Goal: Task Accomplishment & Management: Complete application form

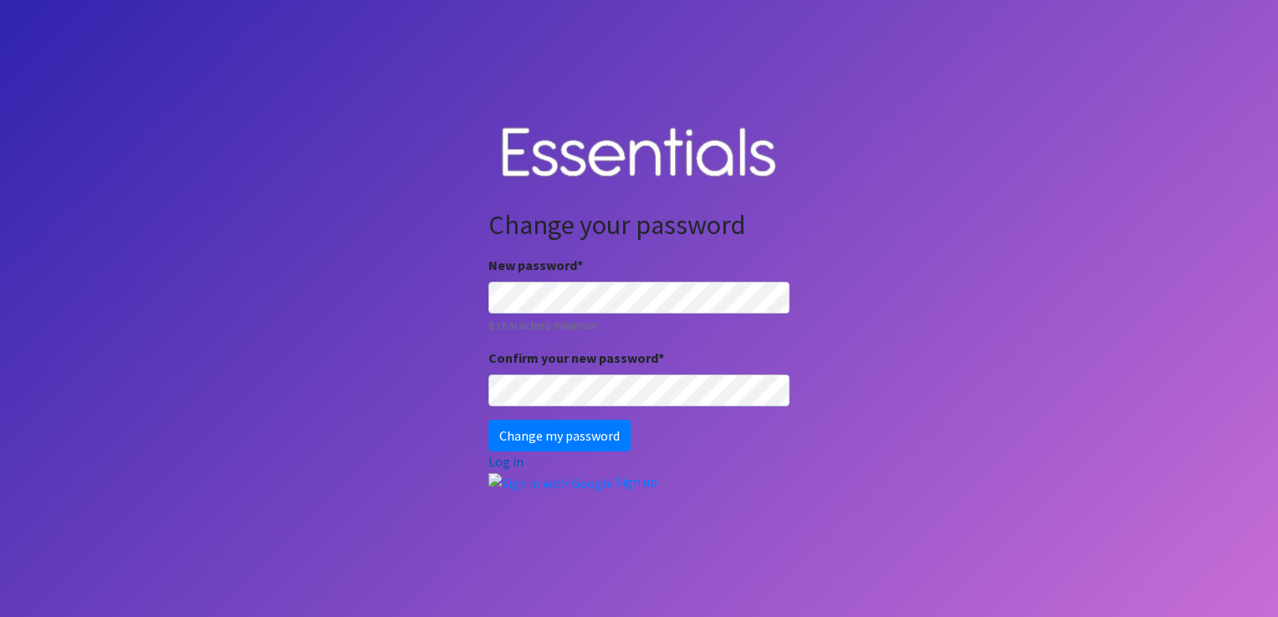
click at [512, 460] on link "Log in" at bounding box center [505, 461] width 35 height 17
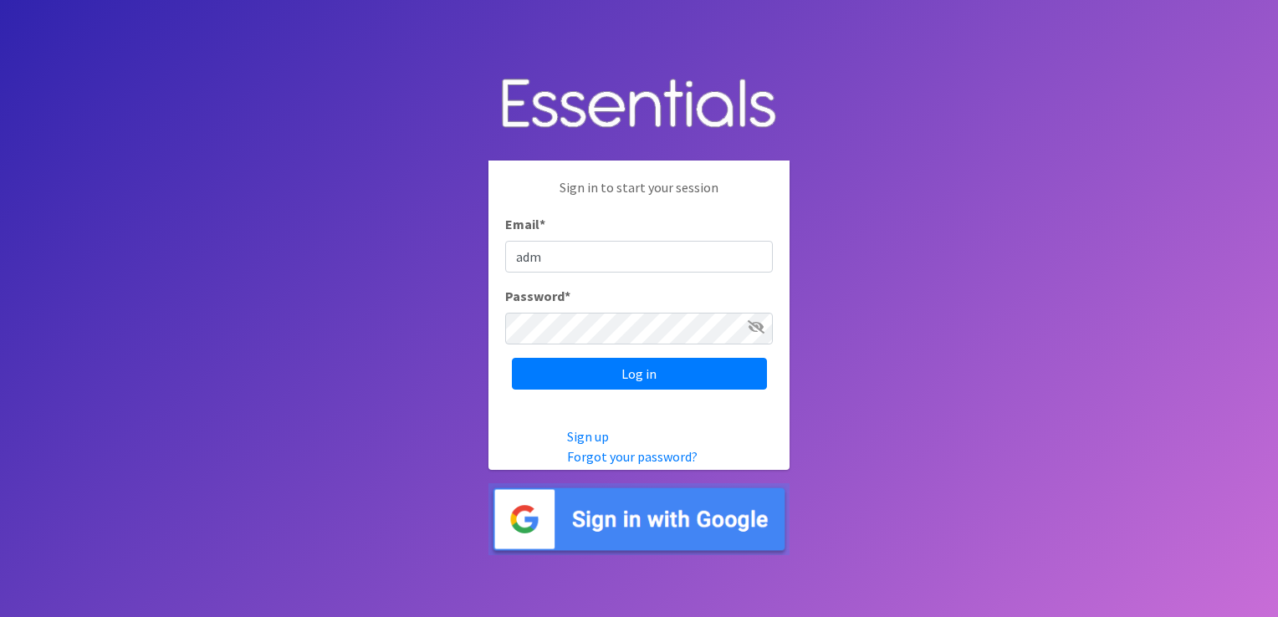
type input "[EMAIL_ADDRESS][DOMAIN_NAME]"
click at [512, 358] on input "Log in" at bounding box center [639, 374] width 255 height 32
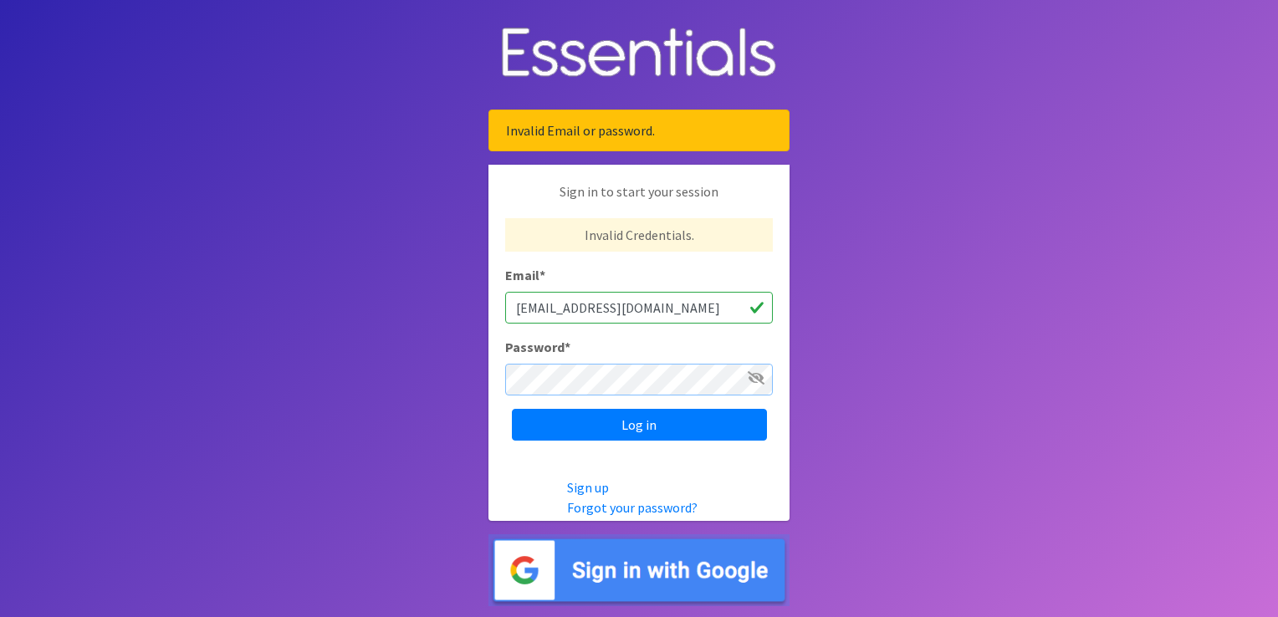
click at [512, 409] on input "Log in" at bounding box center [639, 425] width 255 height 32
click at [528, 308] on input "admin@loveyourneighbornola.com" at bounding box center [639, 308] width 268 height 32
type input "[PERSON_NAME][EMAIL_ADDRESS][DOMAIN_NAME]"
click at [512, 409] on input "Log in" at bounding box center [639, 425] width 255 height 32
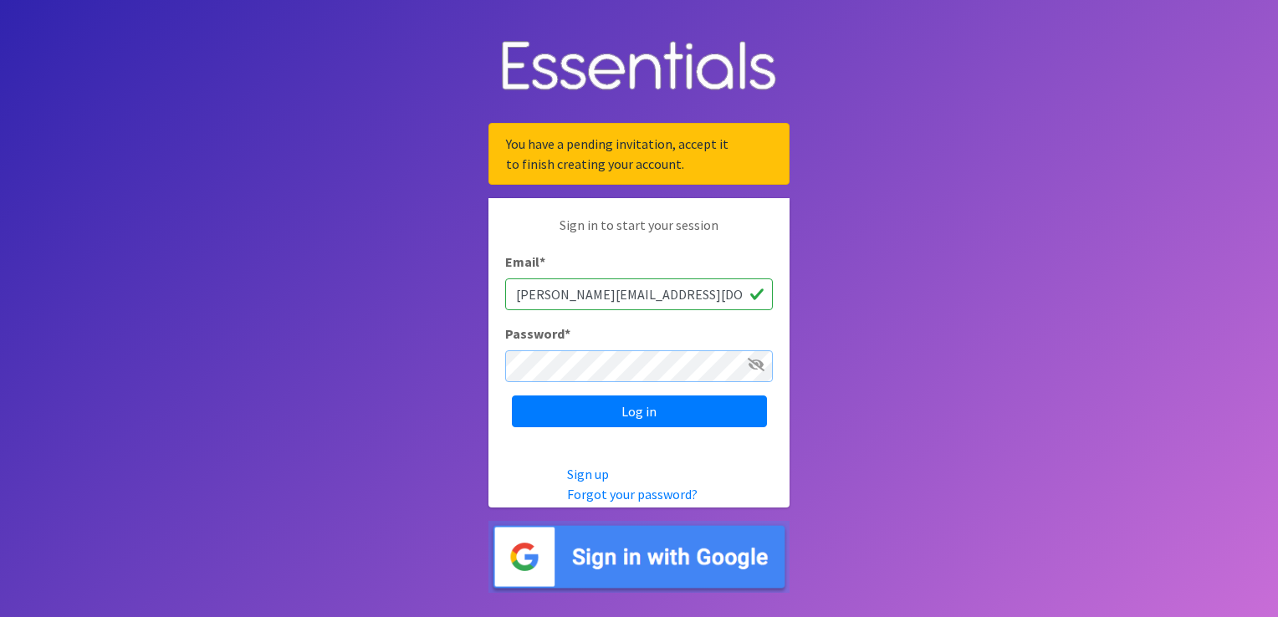
click at [512, 396] on input "Log in" at bounding box center [639, 412] width 255 height 32
click at [659, 412] on input "Log in" at bounding box center [639, 412] width 255 height 32
click at [630, 497] on link "Forgot your password?" at bounding box center [632, 494] width 130 height 17
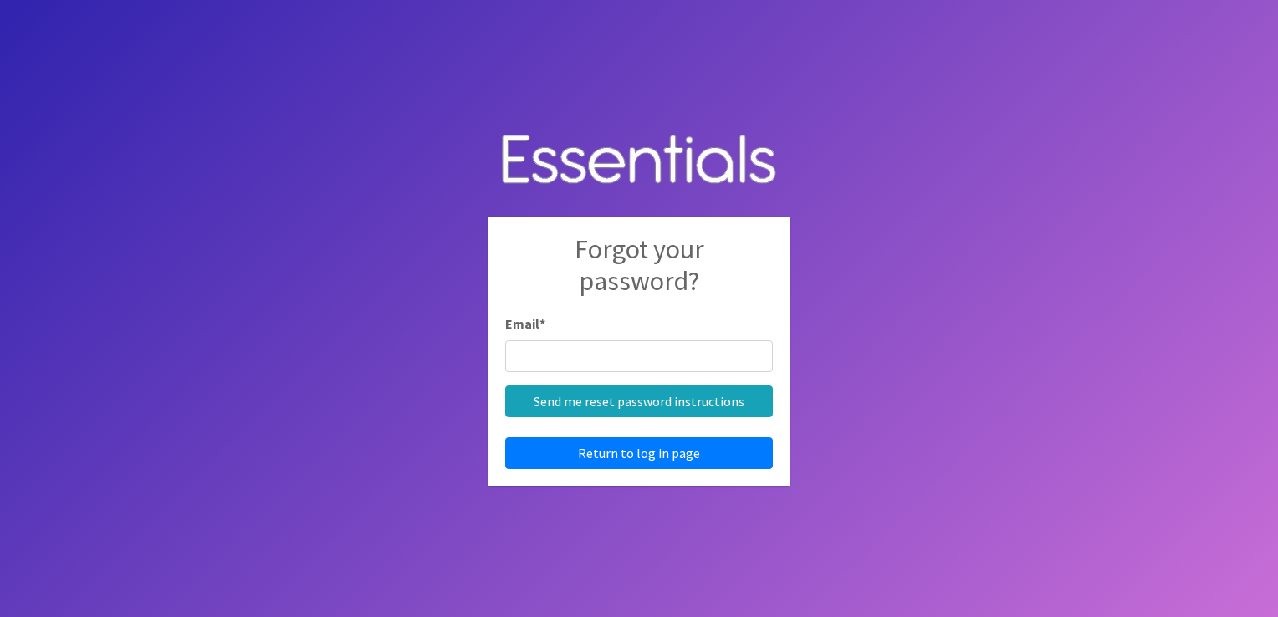
click at [597, 352] on input "Email *" at bounding box center [639, 356] width 268 height 32
type input "[PERSON_NAME][EMAIL_ADDRESS][DOMAIN_NAME]"
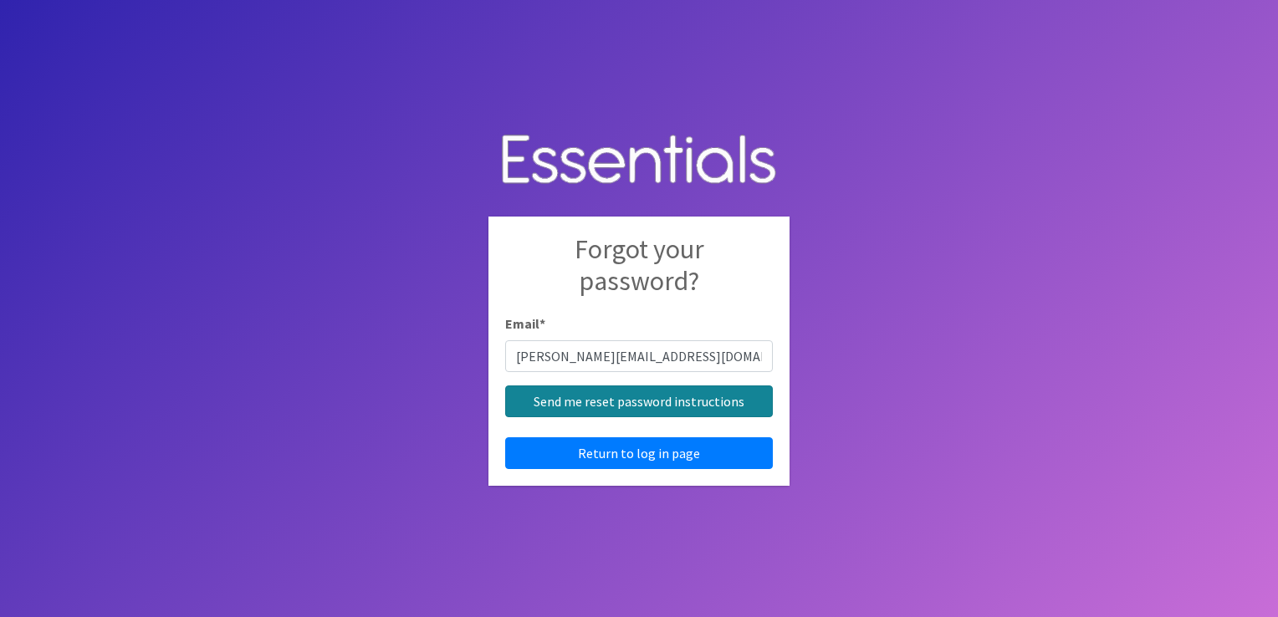
click at [643, 406] on input "Send me reset password instructions" at bounding box center [639, 402] width 268 height 32
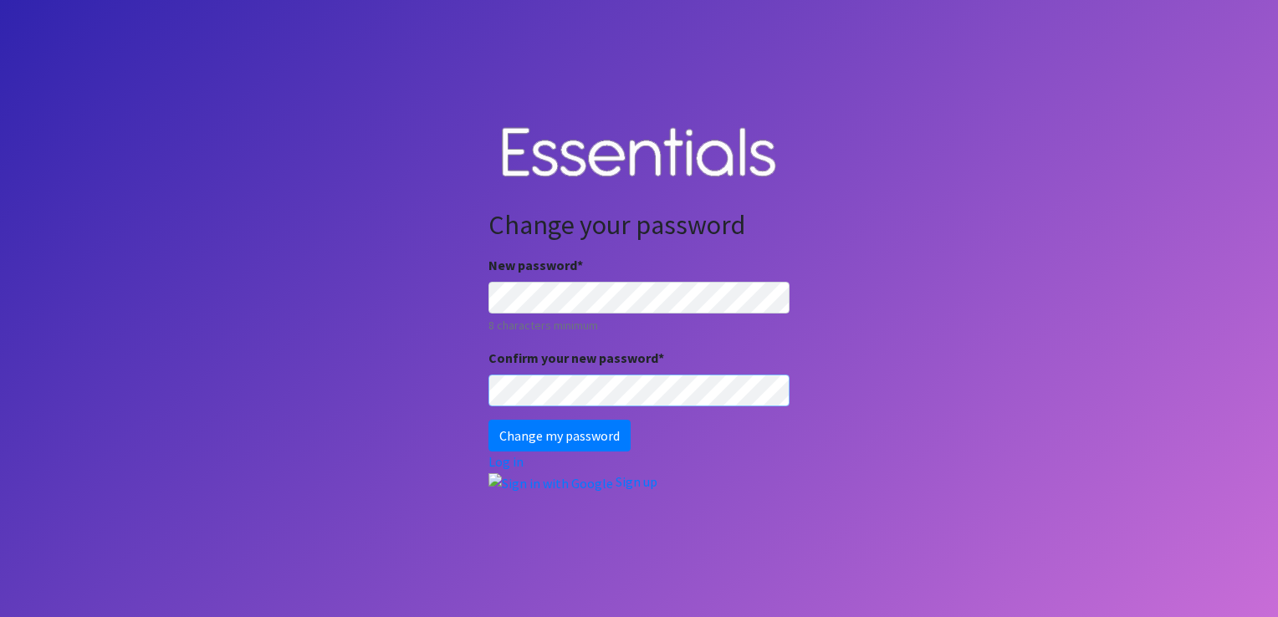
click at [488, 420] on input "Change my password" at bounding box center [559, 436] width 142 height 32
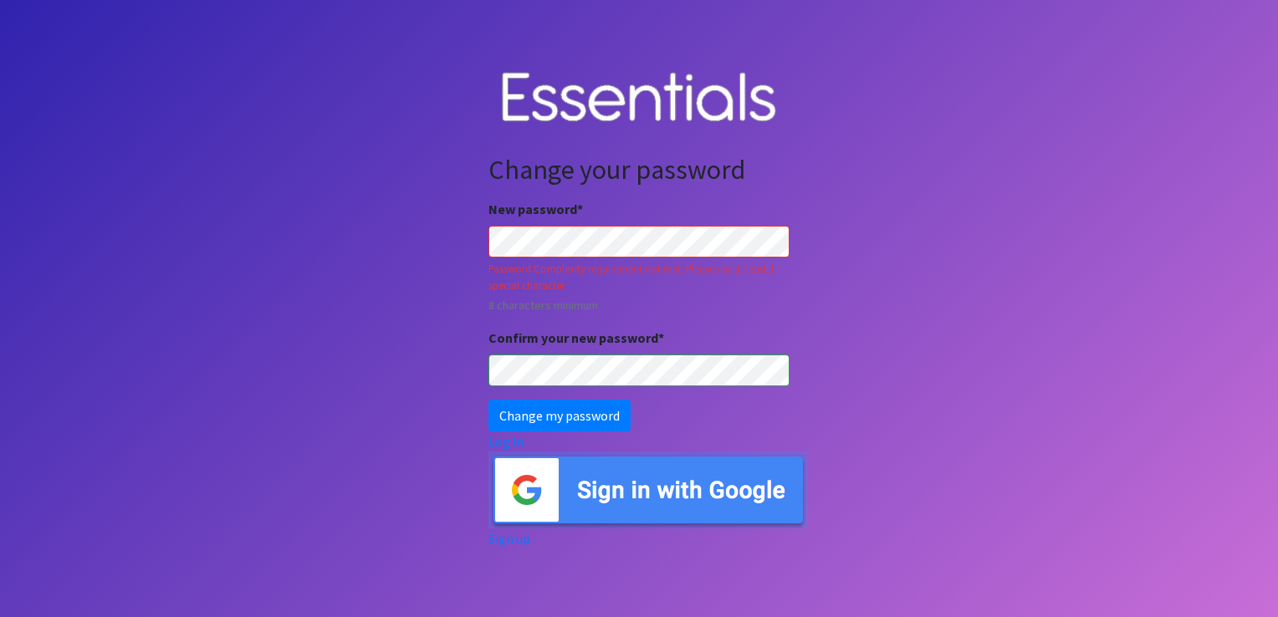
click at [488, 400] on input "Change my password" at bounding box center [559, 416] width 142 height 32
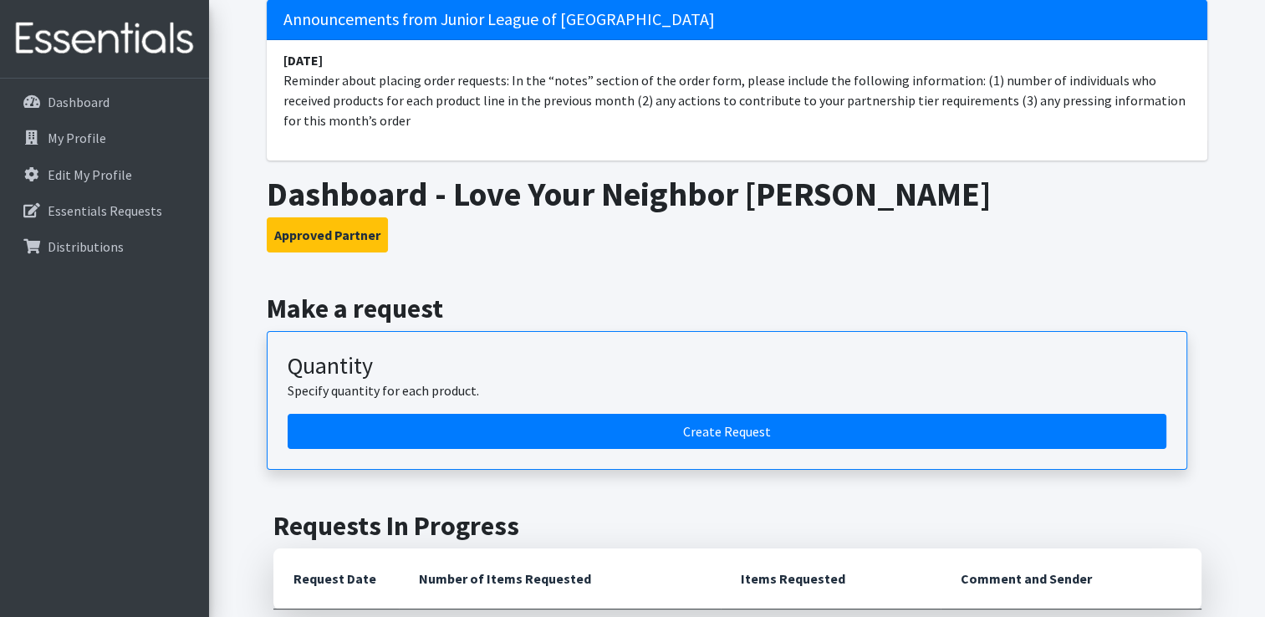
scroll to position [112, 0]
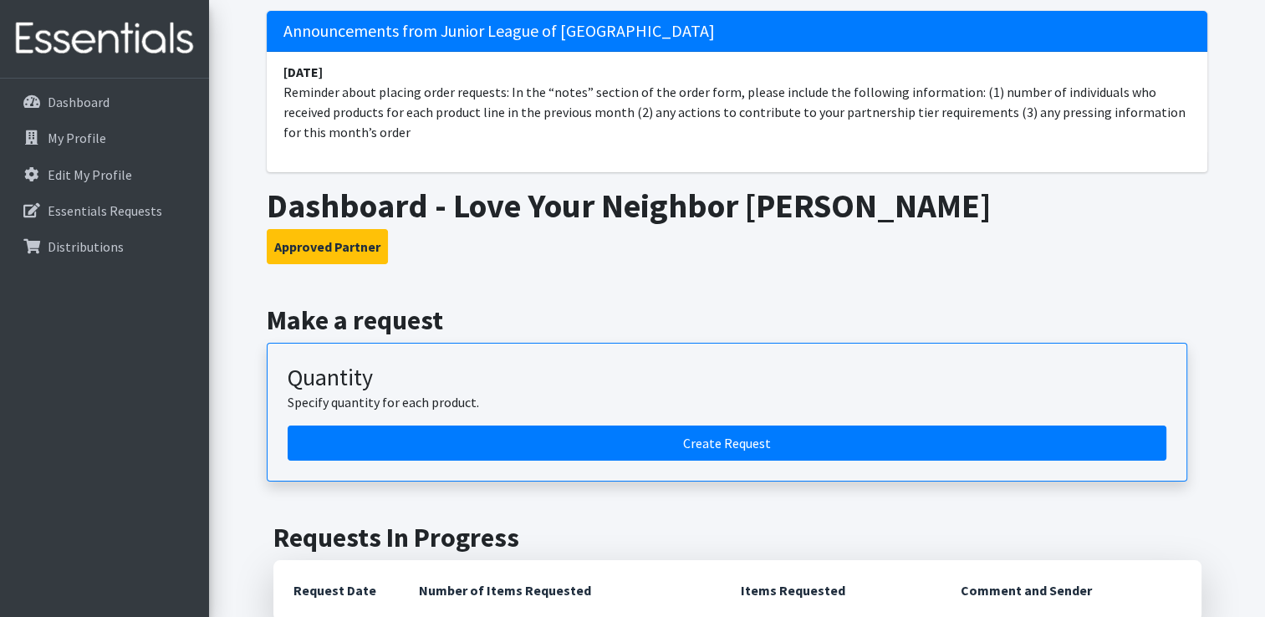
drag, startPoint x: 963, startPoint y: 93, endPoint x: 1059, endPoint y: 131, distance: 102.8
click at [1059, 131] on li "January 10 Reminder about placing order requests: In the “notes” section of the…" at bounding box center [737, 102] width 941 height 100
drag, startPoint x: 1059, startPoint y: 131, endPoint x: 993, endPoint y: 89, distance: 77.9
click at [993, 89] on li "January 10 Reminder about placing order requests: In the “notes” section of the…" at bounding box center [737, 102] width 941 height 100
click at [957, 89] on li "January 10 Reminder about placing order requests: In the “notes” section of the…" at bounding box center [737, 102] width 941 height 100
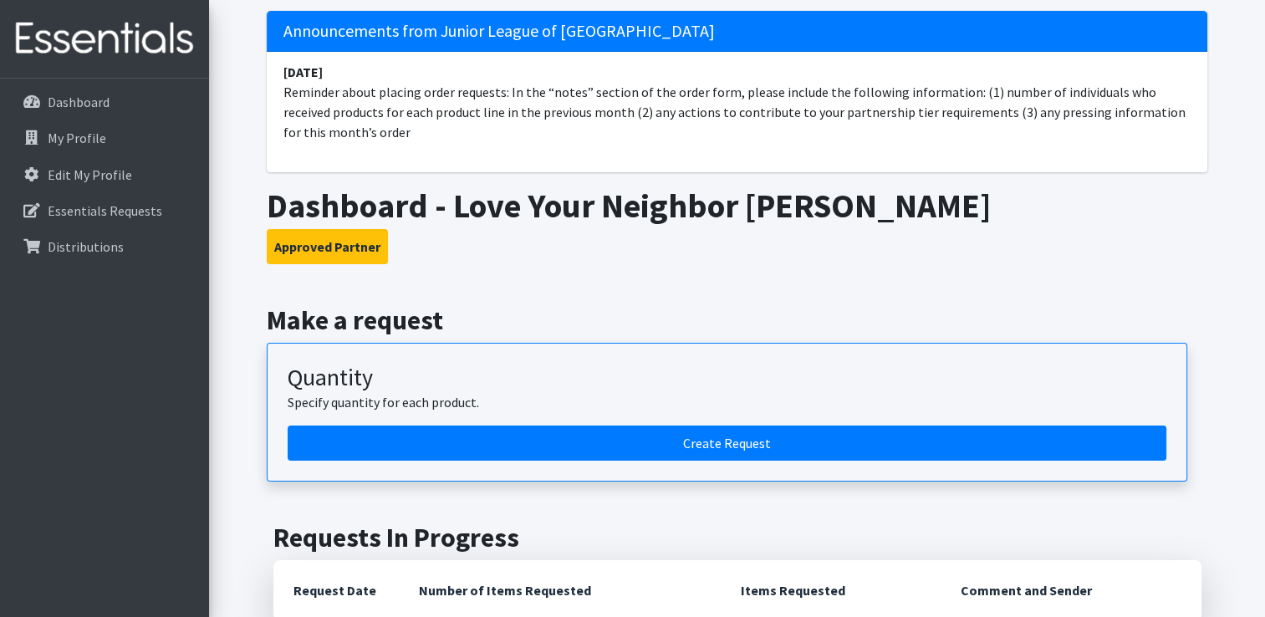
drag, startPoint x: 963, startPoint y: 94, endPoint x: 1009, endPoint y: 131, distance: 59.4
click at [1009, 131] on li "January 10 Reminder about placing order requests: In the “notes” section of the…" at bounding box center [737, 102] width 941 height 100
copy li "(1) number of individuals who received products for each product line in the pr…"
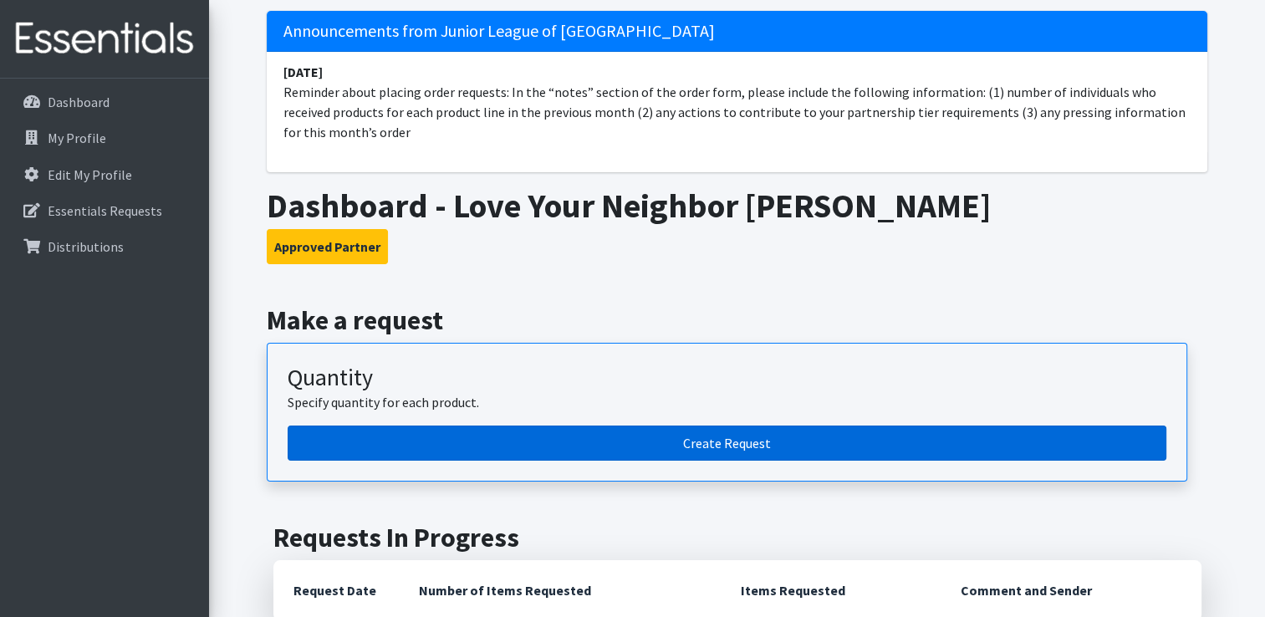
click at [746, 437] on link "Create Request" at bounding box center [727, 443] width 879 height 35
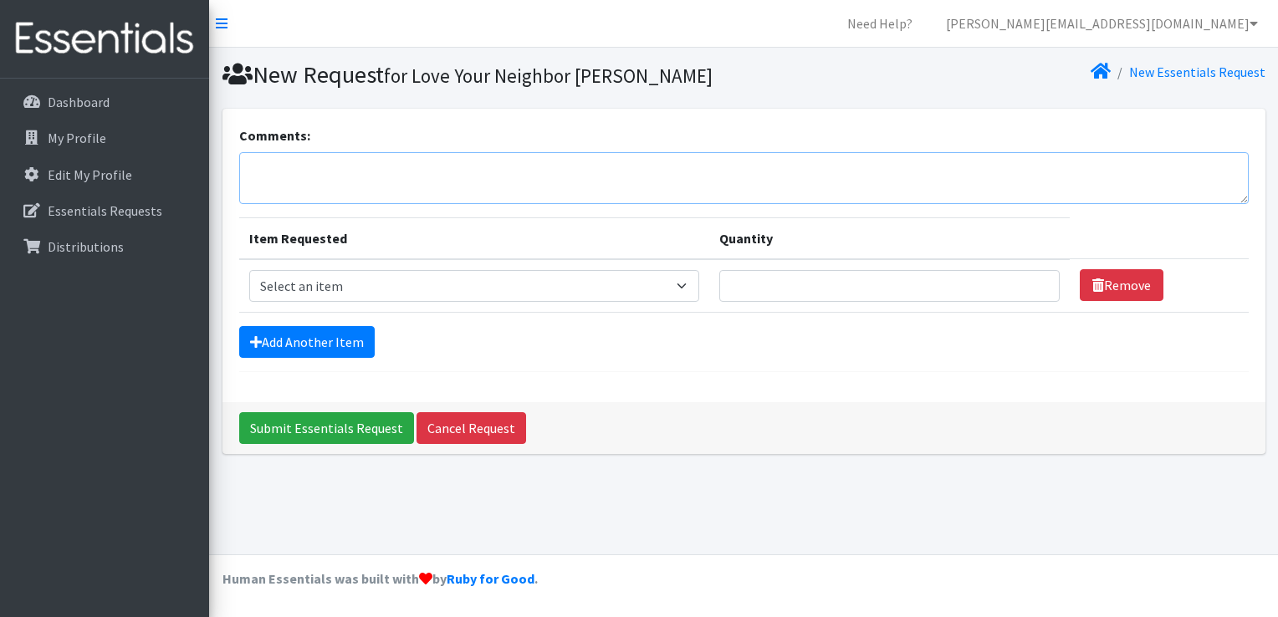
click at [452, 175] on textarea "Comments:" at bounding box center [743, 178] width 1009 height 52
paste textarea "(1) number of individuals who received products for each product line in the pr…"
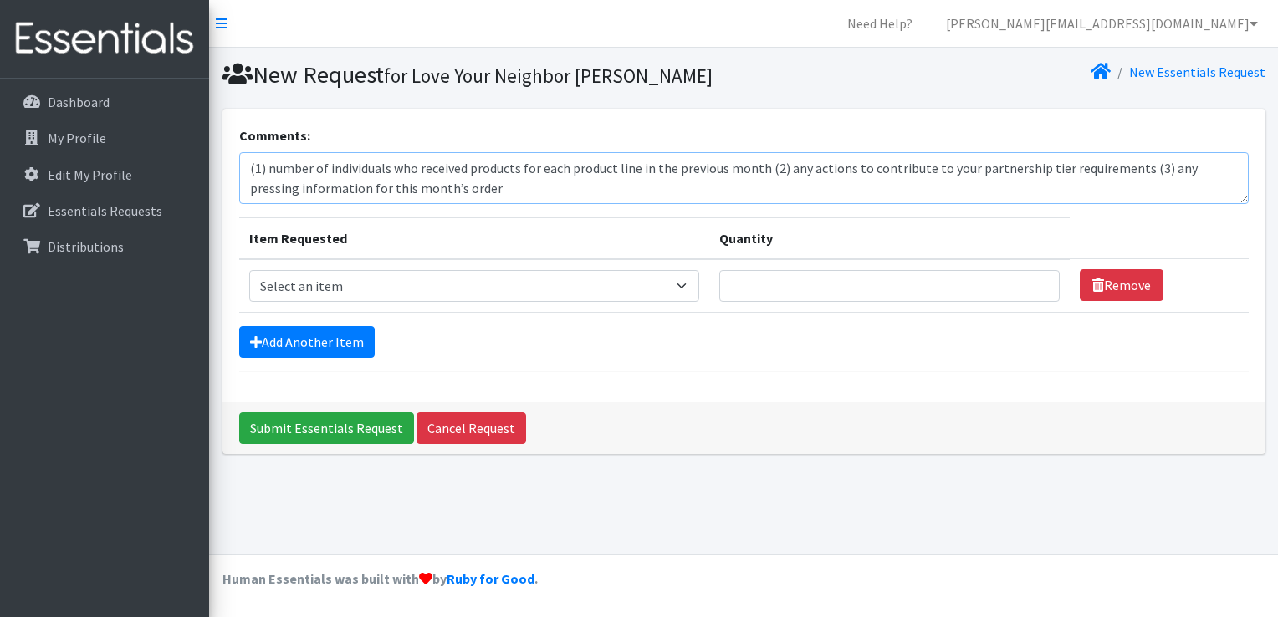
click at [759, 169] on textarea "(1) number of individuals who received products for each product line in the pr…" at bounding box center [743, 178] width 1009 height 52
drag, startPoint x: 759, startPoint y: 169, endPoint x: 268, endPoint y: 166, distance: 491.7
click at [268, 166] on textarea "(1) number of individuals who received products for each product line in the pr…" at bounding box center [743, 178] width 1009 height 52
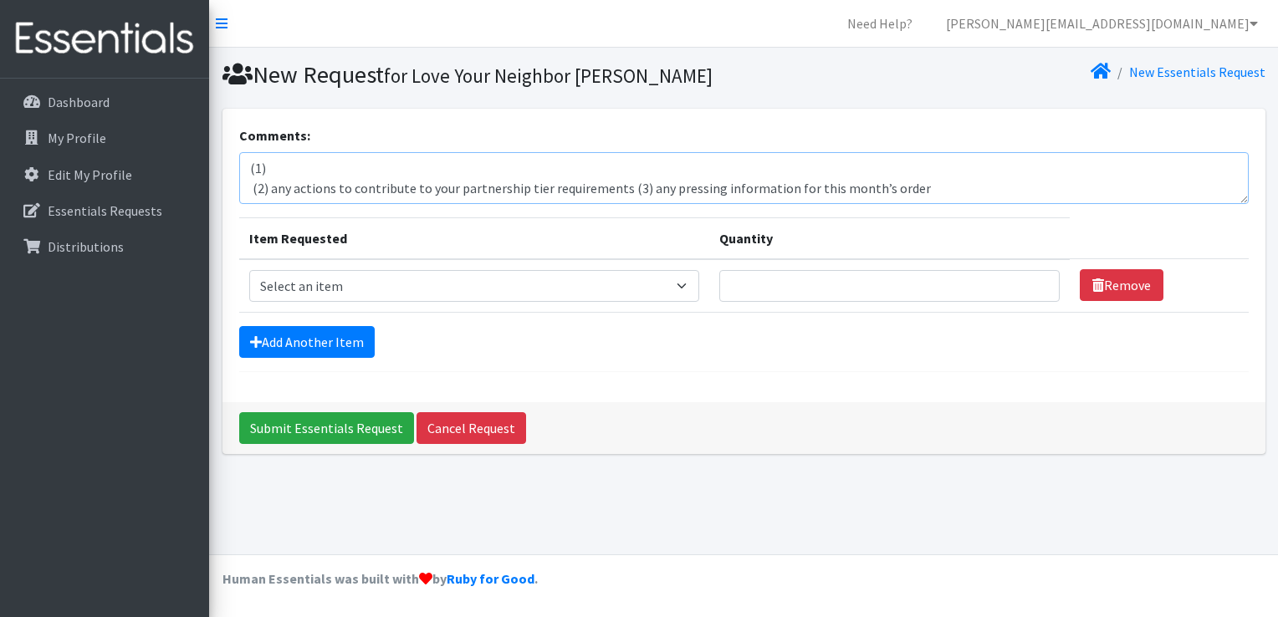
click at [278, 169] on textarea "(1) (2) any actions to contribute to your partnership tier requirements (3) any…" at bounding box center [743, 178] width 1009 height 52
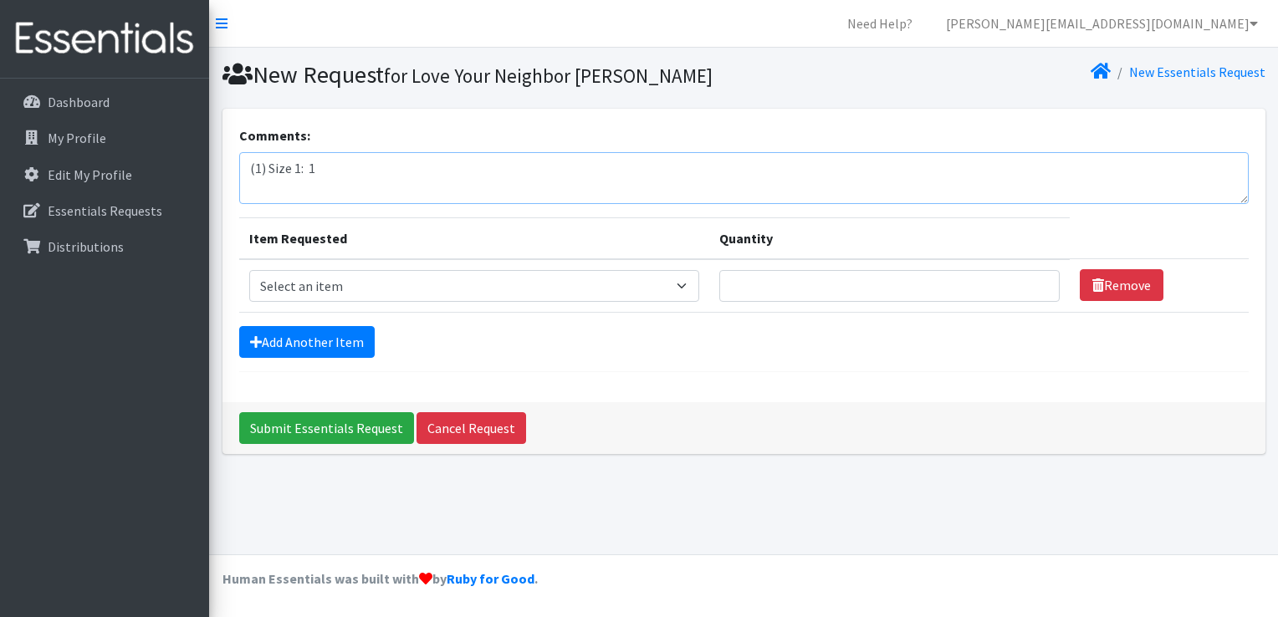
click at [341, 167] on textarea "(1) Size 1: 1 (2) any actions to contribute to your partnership tier requiremen…" at bounding box center [743, 178] width 1009 height 52
click at [341, 167] on textarea "(1) Size NB/1: 1; (2) any actions to contribute to your partnership tier requir…" at bounding box center [743, 178] width 1009 height 52
click at [253, 188] on textarea "(1) Size NB/1: 2 Size 2: (2) any actions to contribute to your partnership tier…" at bounding box center [743, 178] width 1009 height 52
click at [306, 189] on textarea "(1) Size NB/1: 2 Size 2: (2) any actions to contribute to your partnership tier…" at bounding box center [743, 178] width 1009 height 52
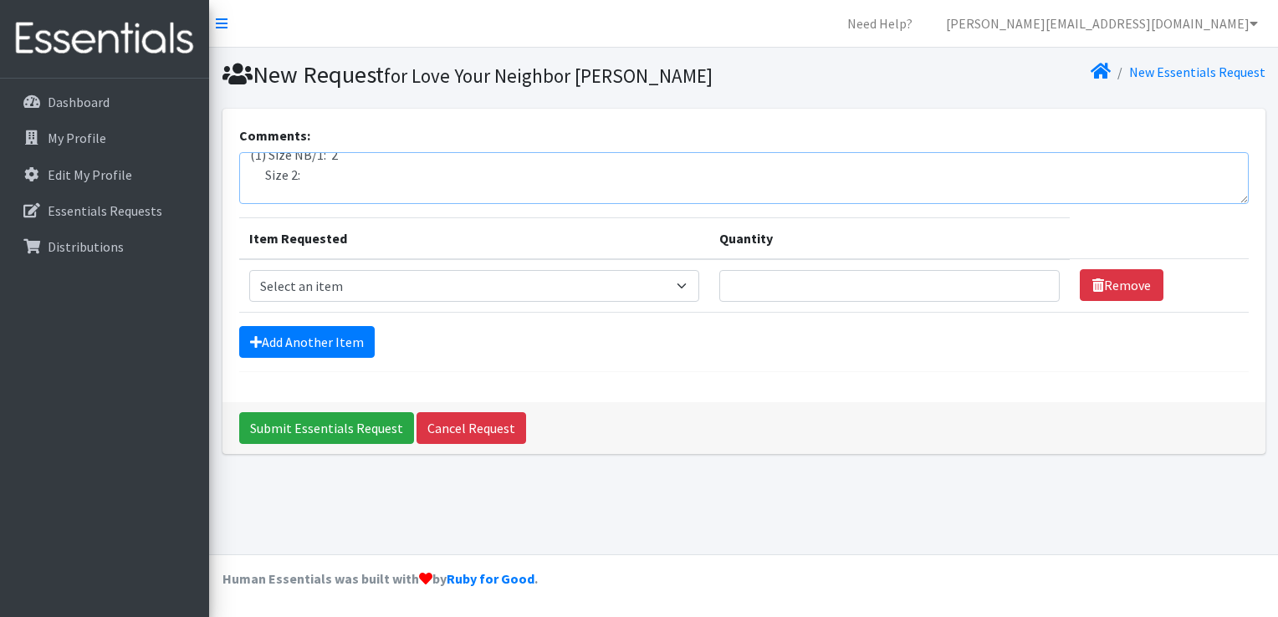
click at [306, 189] on textarea "(1) Size NB/1: 2 Size 2: (2) any actions to contribute to your partnership tier…" at bounding box center [743, 178] width 1009 height 52
click at [306, 189] on textarea "(1) Size NB/1: 2 Size 2: Size 3: (2) any actions to contribute to your partners…" at bounding box center [743, 178] width 1009 height 52
click at [306, 189] on textarea "(1) Size NB/1: 2 Size 2: Size 3: Size 4: (2) any actions to contribute to your …" at bounding box center [743, 178] width 1009 height 52
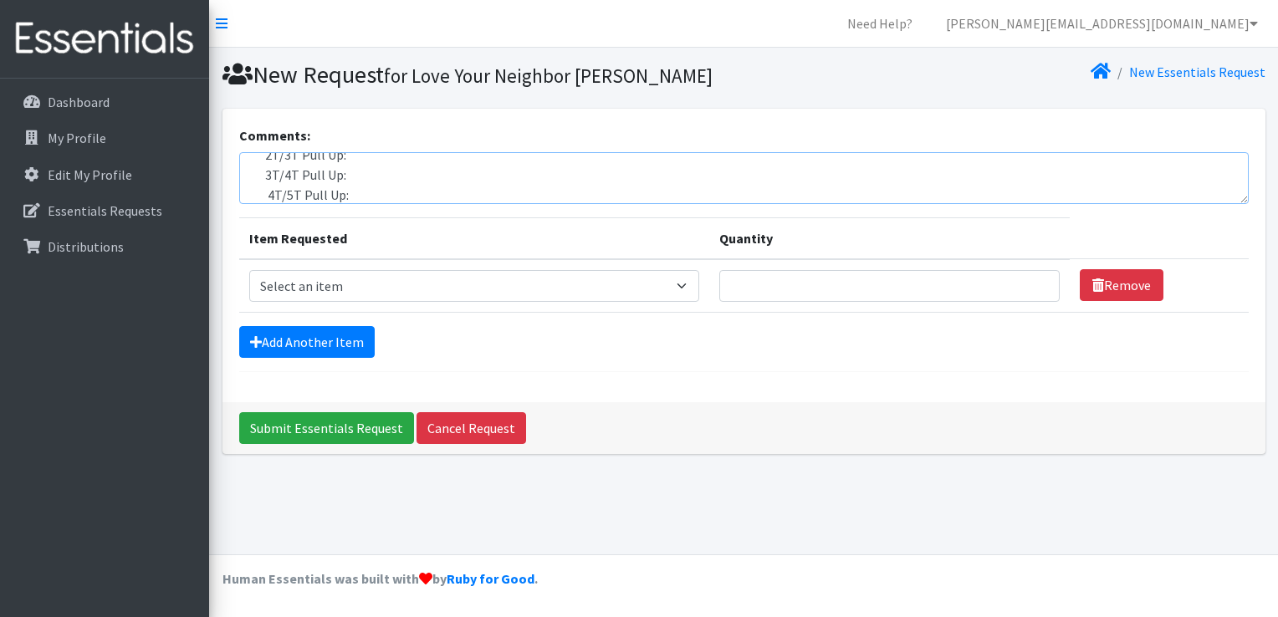
scroll to position [113, 0]
click at [358, 179] on textarea "(1) Size NB/1: 2 Size 2: 2 Size 3: 2 Size 4: 16 Size 5: 3 Size 6: 8 2T/3T Pull …" at bounding box center [743, 178] width 1009 height 52
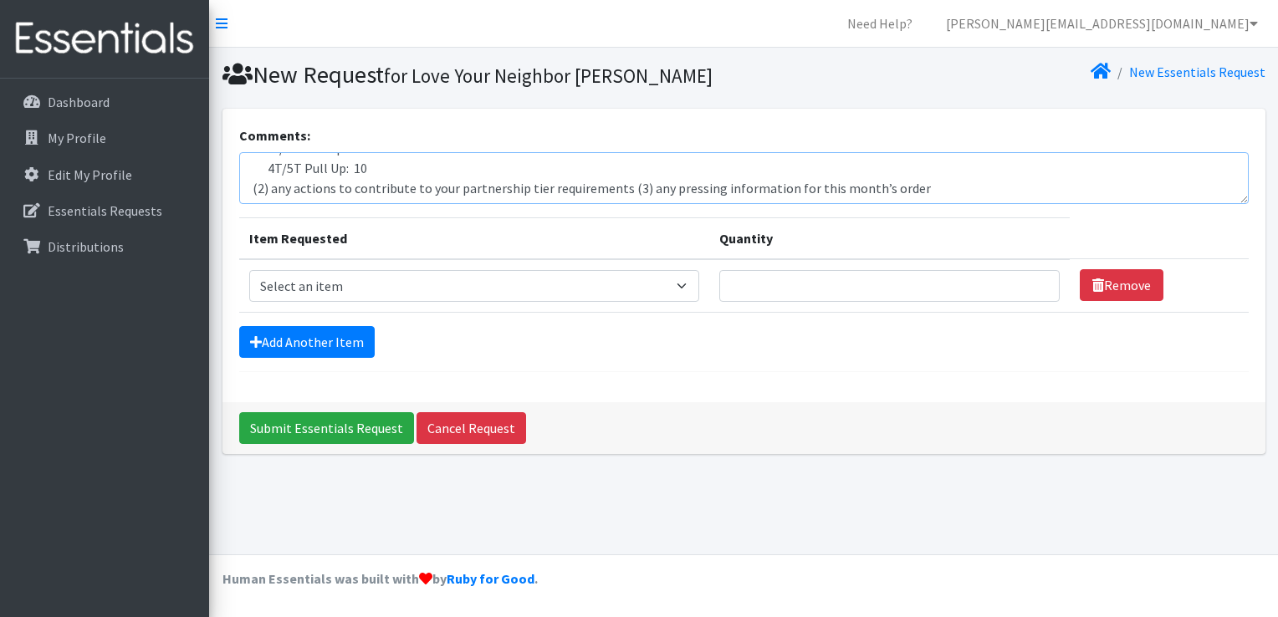
click at [943, 186] on textarea "(1) Size NB/1: 2 Size 2: 2 Size 3: 2 Size 4: 16 Size 5: 3 Size 6: 8 2T/3T Pull …" at bounding box center [743, 178] width 1009 height 52
drag, startPoint x: 619, startPoint y: 189, endPoint x: 248, endPoint y: 187, distance: 371.3
click at [248, 187] on textarea "(1) Size NB/1: 2 Size 2: 2 Size 3: 2 Size 4: 16 Size 5: 3 Size 6: 8 2T/3T Pull …" at bounding box center [743, 178] width 1009 height 52
click at [620, 192] on textarea "(1) Size NB/1: 2 Size 2: 2 Size 3: 2 Size 4: 16 Size 5: 3 Size 6: 8 2T/3T Pull …" at bounding box center [743, 178] width 1009 height 52
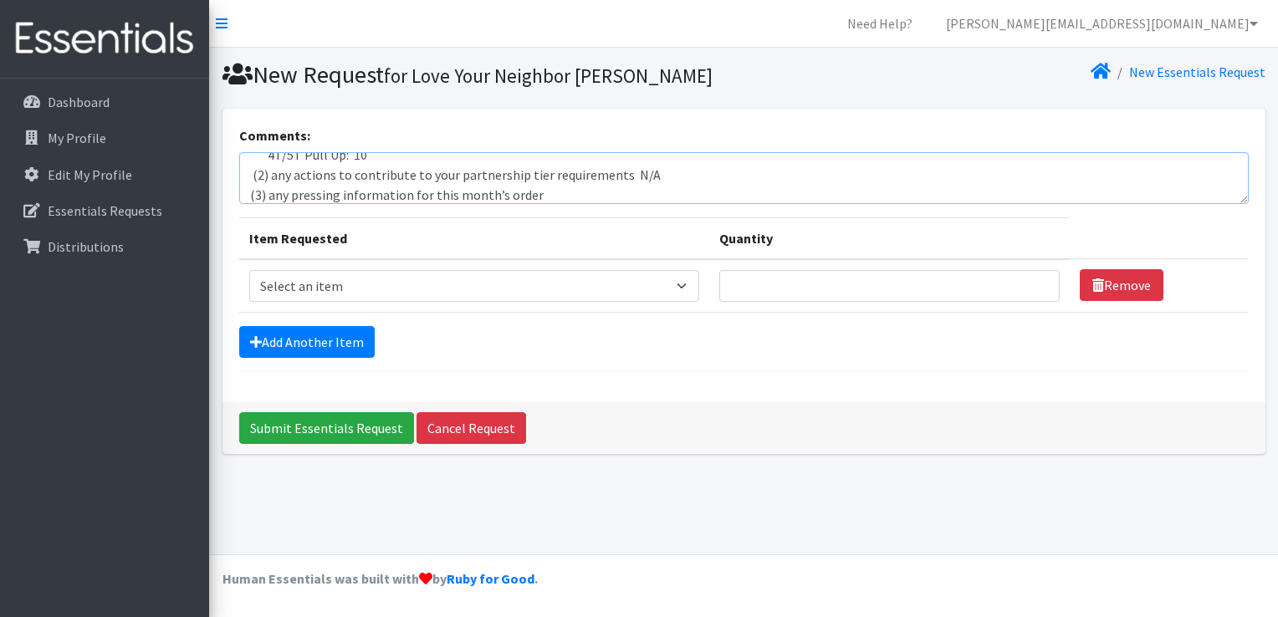
click at [620, 192] on textarea "(1) Size NB/1: 2 Size 2: 2 Size 3: 2 Size 4: 16 Size 5: 3 Size 6: 8 2T/3T Pull …" at bounding box center [743, 178] width 1009 height 52
click at [660, 179] on textarea "(1) Size NB/1: 2 Size 2: 2 Size 3: 2 Size 4: 16 Size 5: 3 Size 6: 8 2T/3T Pull …" at bounding box center [743, 178] width 1009 height 52
click at [529, 189] on textarea "(1) Size NB/1: 2 Size 2: 2 Size 3: 2 Size 4: 16 Size 5: 3 Size 6: 8 2T/3T Pull …" at bounding box center [743, 178] width 1009 height 52
type textarea "(1) Size NB/1: 2 Size 2: 2 Size 3: 2 Size 4: 16 Size 5: 3 Size 6: 8 2T/3T Pull …"
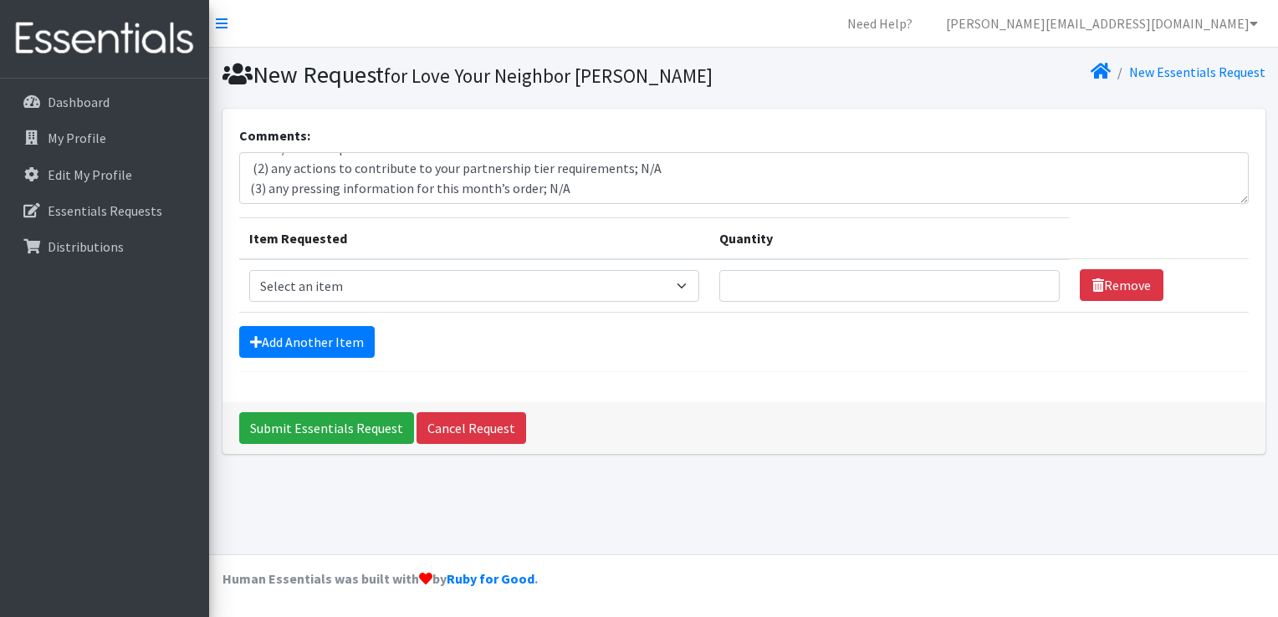
click at [627, 238] on th "Item Requested" at bounding box center [474, 238] width 470 height 42
click at [396, 292] on select "Select an item Diaper - 2T/3T Bundle Diapers - 3T/4T Bundle Diapers - 4T/5T Bun…" at bounding box center [474, 286] width 450 height 32
select select "14872"
click at [249, 270] on select "Select an item Diaper - 2T/3T Bundle Diapers - 3T/4T Bundle Diapers - 4T/5T Bun…" at bounding box center [474, 286] width 450 height 32
click at [803, 287] on input "Quantity" at bounding box center [889, 286] width 341 height 32
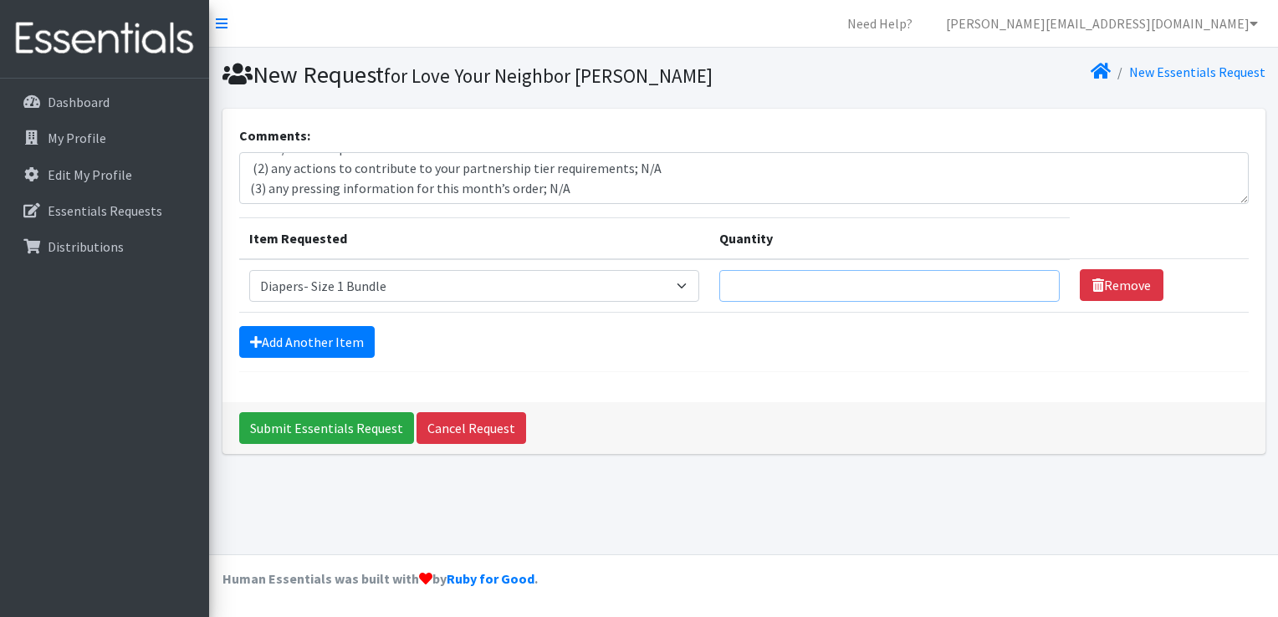
click at [823, 284] on input "Quantity" at bounding box center [889, 286] width 341 height 32
type input "5"
click at [336, 337] on link "Add Another Item" at bounding box center [306, 342] width 135 height 32
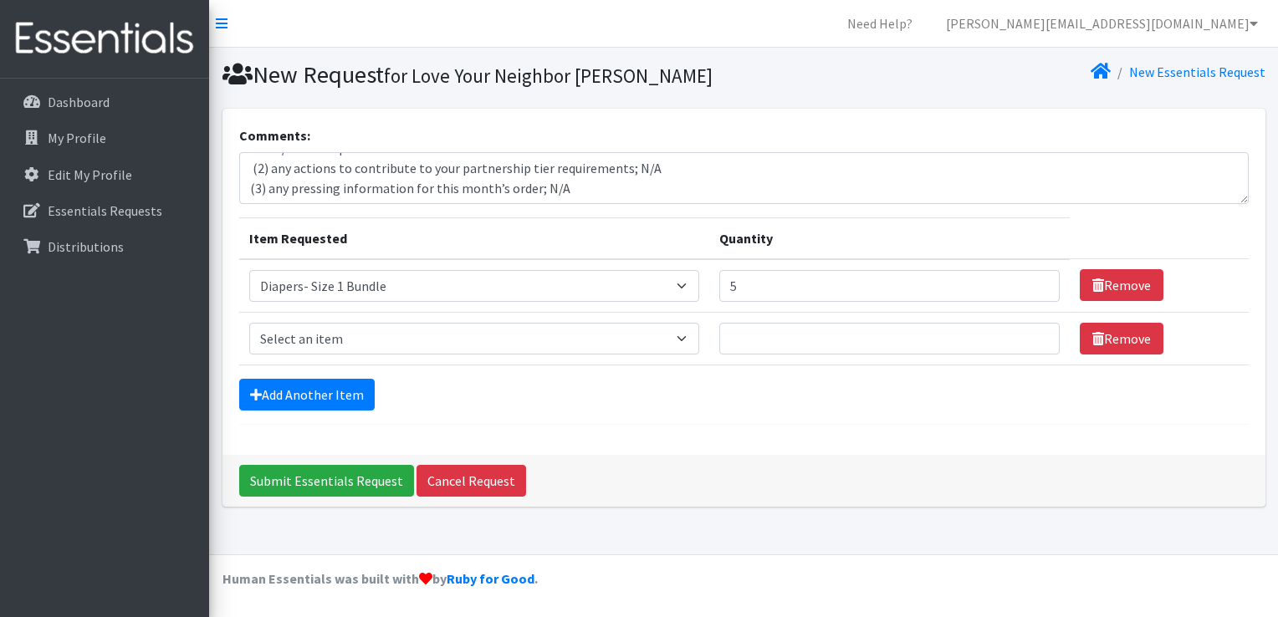
click at [686, 355] on td "Item Requested Select an item Diaper - 2T/3T Bundle Diapers - 3T/4T Bundle Diap…" at bounding box center [474, 338] width 470 height 53
click at [684, 338] on select "Select an item Diaper - 2T/3T Bundle Diapers - 3T/4T Bundle Diapers - 4T/5T Bun…" at bounding box center [474, 339] width 450 height 32
select select "14876"
click at [249, 323] on select "Select an item Diaper - 2T/3T Bundle Diapers - 3T/4T Bundle Diapers - 4T/5T Bun…" at bounding box center [474, 339] width 450 height 32
click at [785, 333] on input "Quantity" at bounding box center [889, 339] width 341 height 32
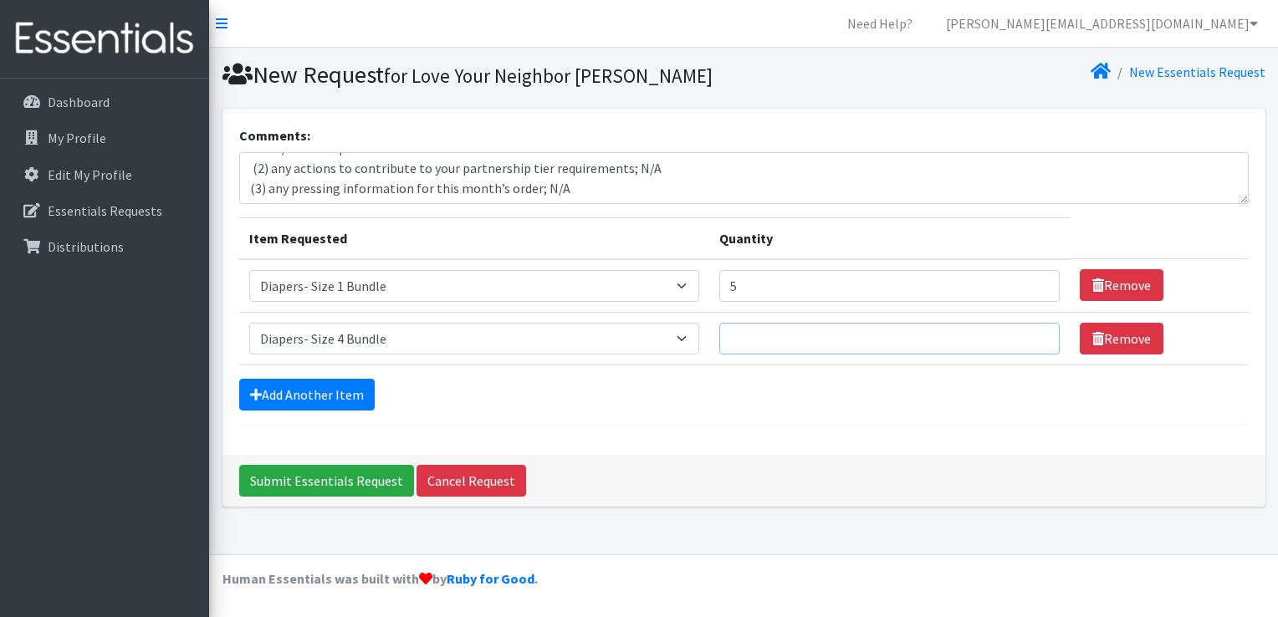
click at [812, 341] on input "Quantity" at bounding box center [889, 339] width 341 height 32
type input "10"
click at [304, 396] on link "Add Another Item" at bounding box center [306, 395] width 135 height 32
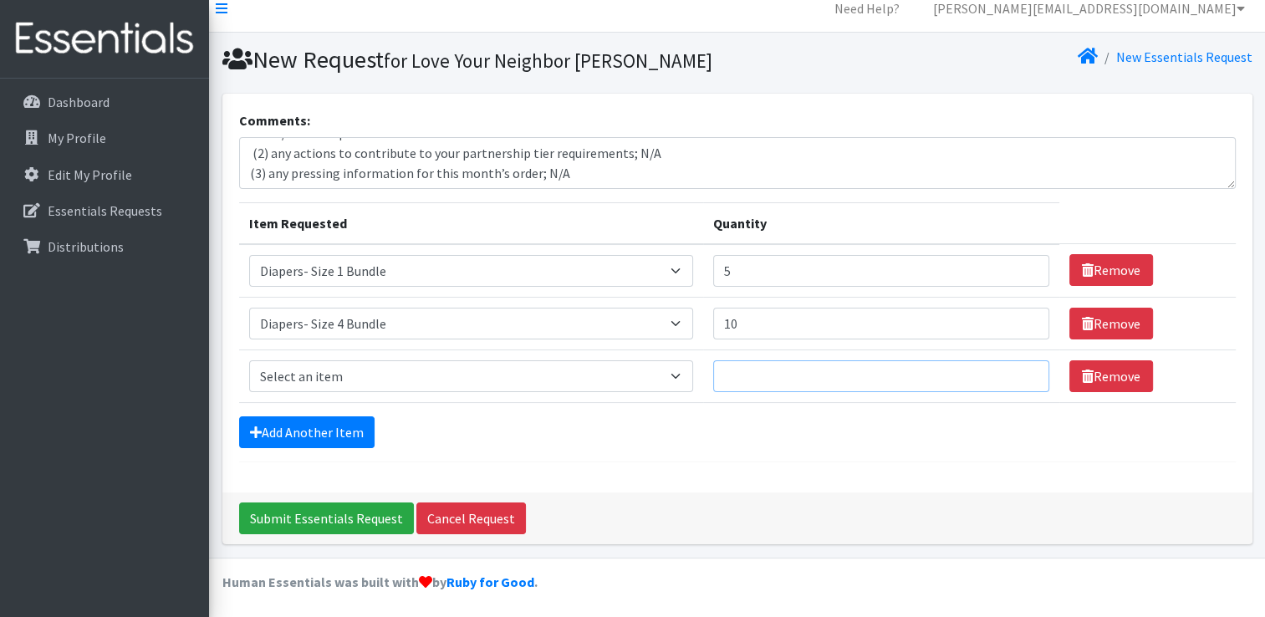
click at [789, 380] on input "Quantity" at bounding box center [881, 376] width 336 height 32
type input "10"
click at [280, 427] on link "Add Another Item" at bounding box center [306, 432] width 135 height 32
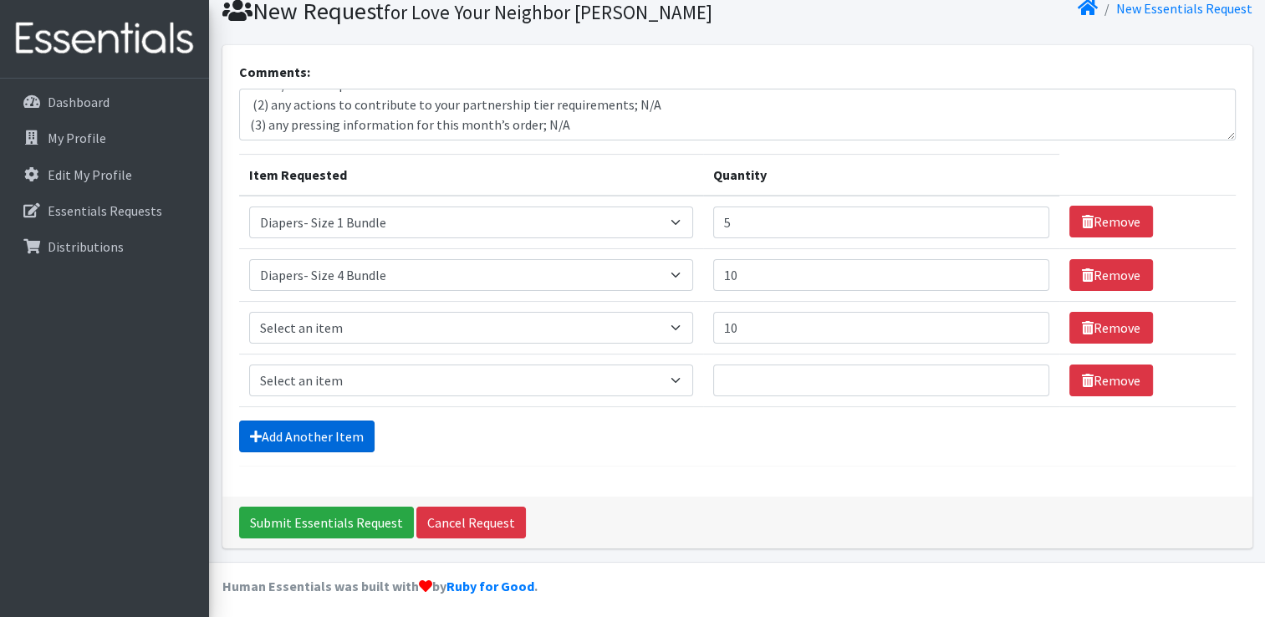
scroll to position [68, 0]
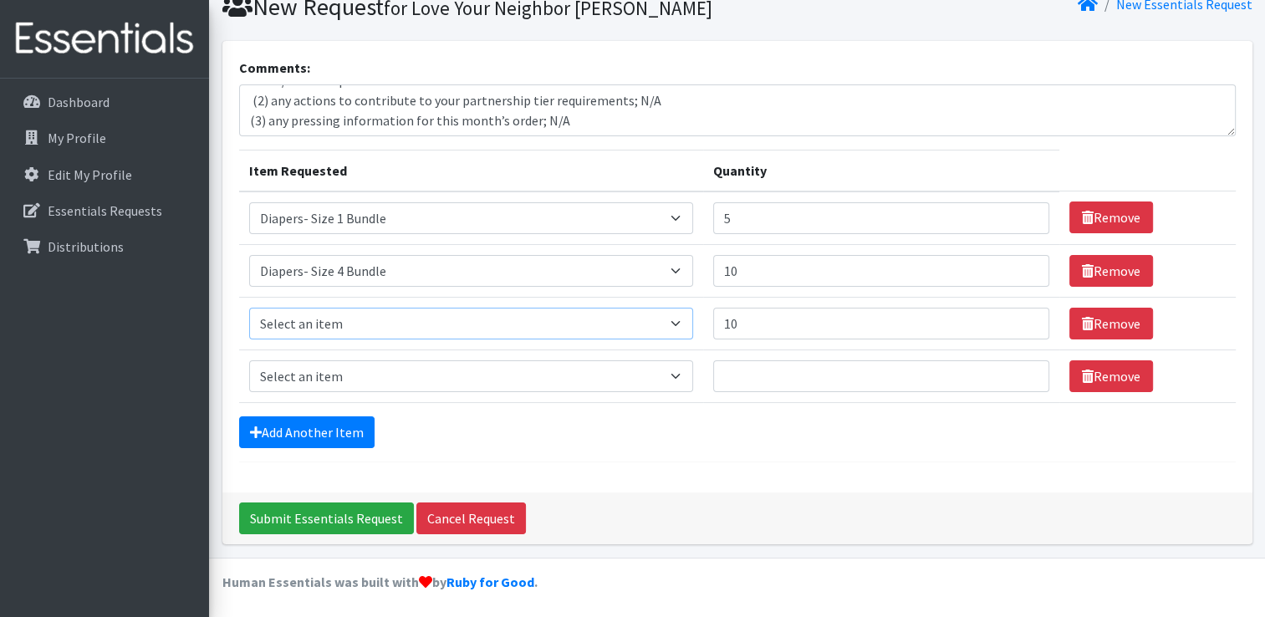
click at [397, 316] on select "Select an item Diaper - 2T/3T Bundle Diapers - 3T/4T Bundle Diapers - 4T/5T Bun…" at bounding box center [471, 324] width 444 height 32
select select "14877"
click at [249, 308] on select "Select an item Diaper - 2T/3T Bundle Diapers - 3T/4T Bundle Diapers - 4T/5T Bun…" at bounding box center [471, 324] width 444 height 32
click at [384, 370] on select "Select an item Diaper - 2T/3T Bundle Diapers - 3T/4T Bundle Diapers - 4T/5T Bun…" at bounding box center [471, 376] width 444 height 32
select select "14878"
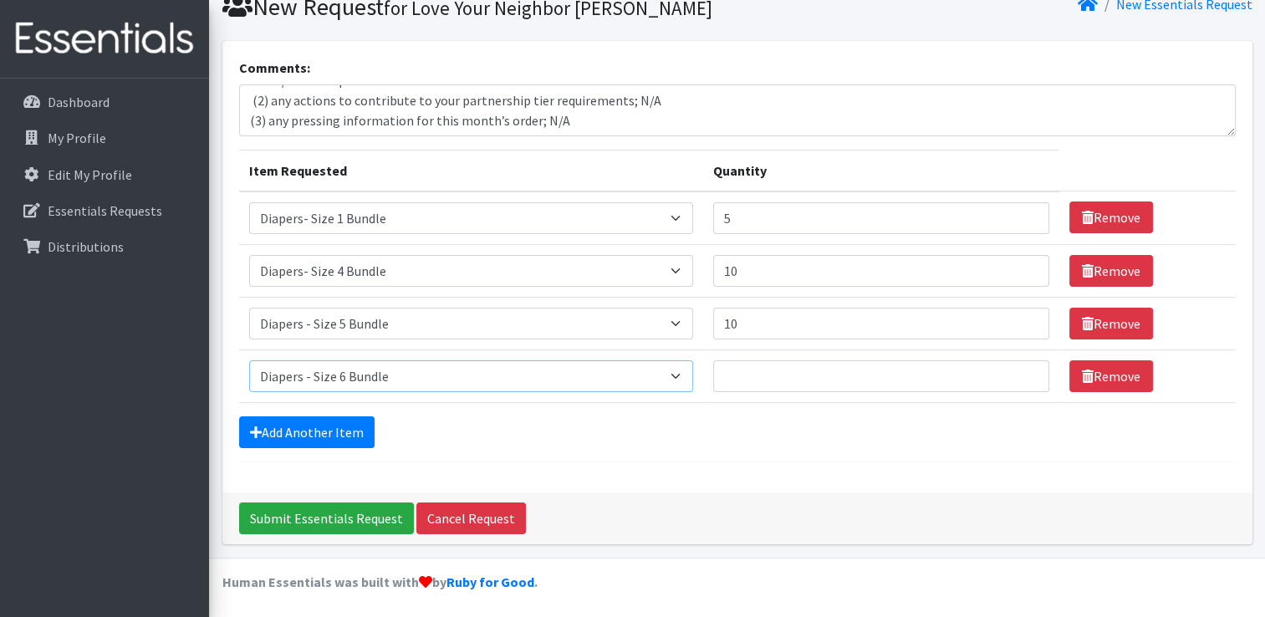
click at [249, 360] on select "Select an item Diaper - 2T/3T Bundle Diapers - 3T/4T Bundle Diapers - 4T/5T Bun…" at bounding box center [471, 376] width 444 height 32
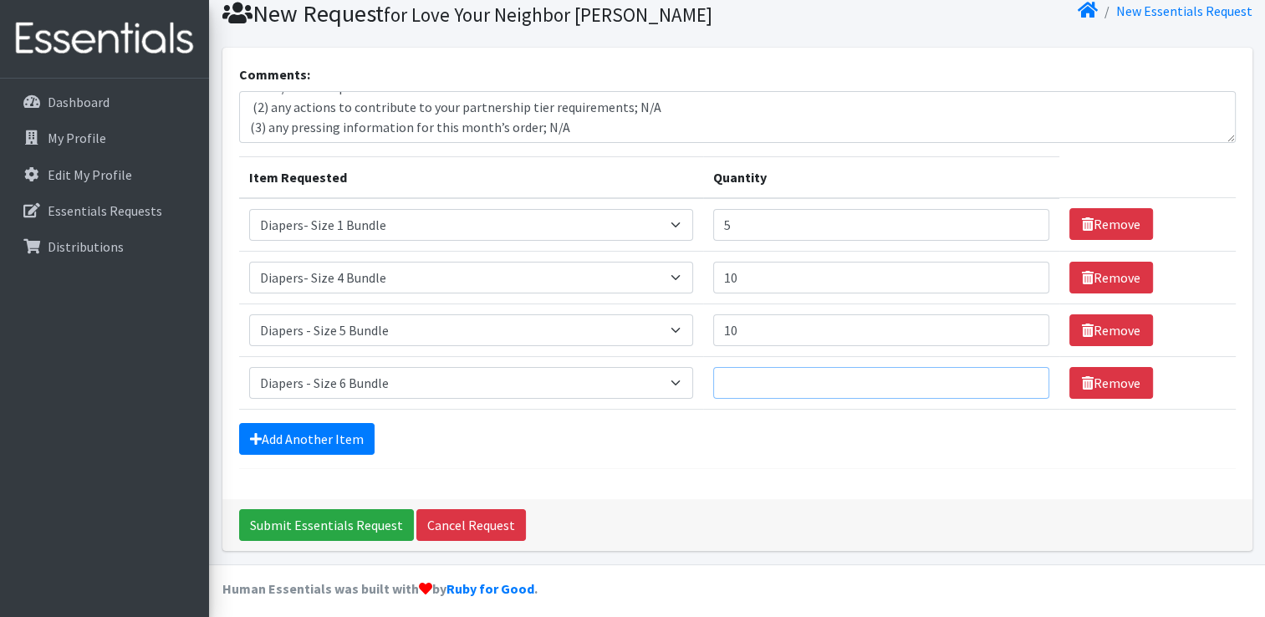
click at [825, 380] on input "Quantity" at bounding box center [881, 383] width 336 height 32
click at [757, 380] on input "Quantity" at bounding box center [881, 383] width 336 height 32
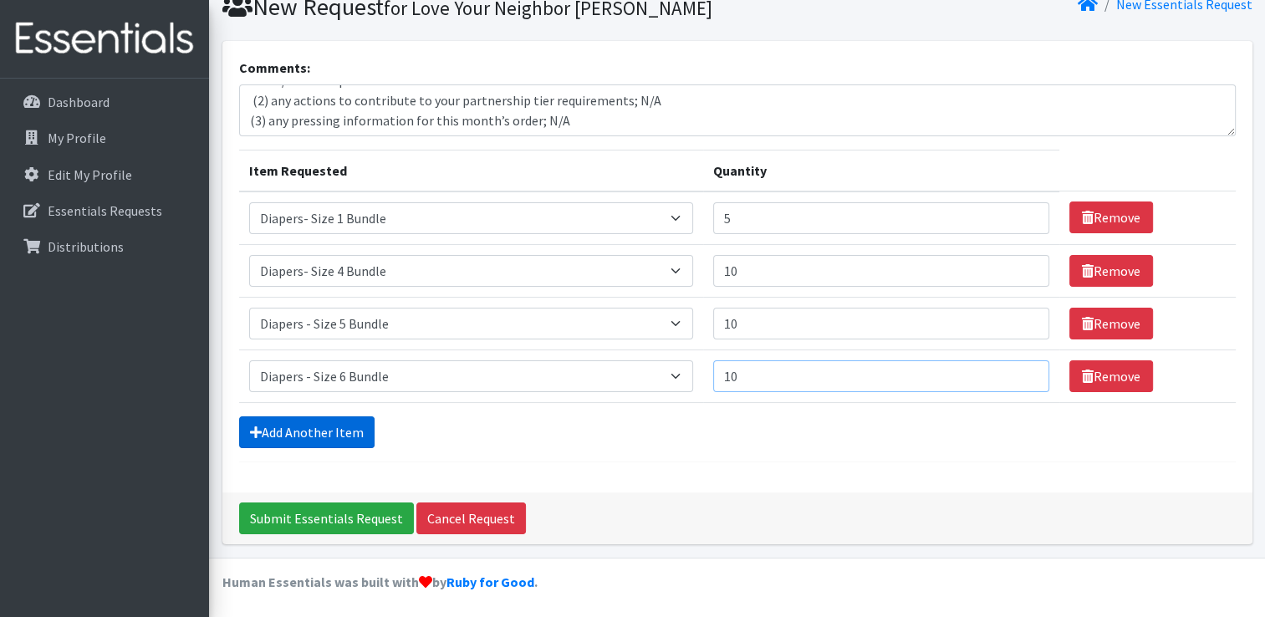
type input "10"
click at [314, 423] on link "Add Another Item" at bounding box center [306, 432] width 135 height 32
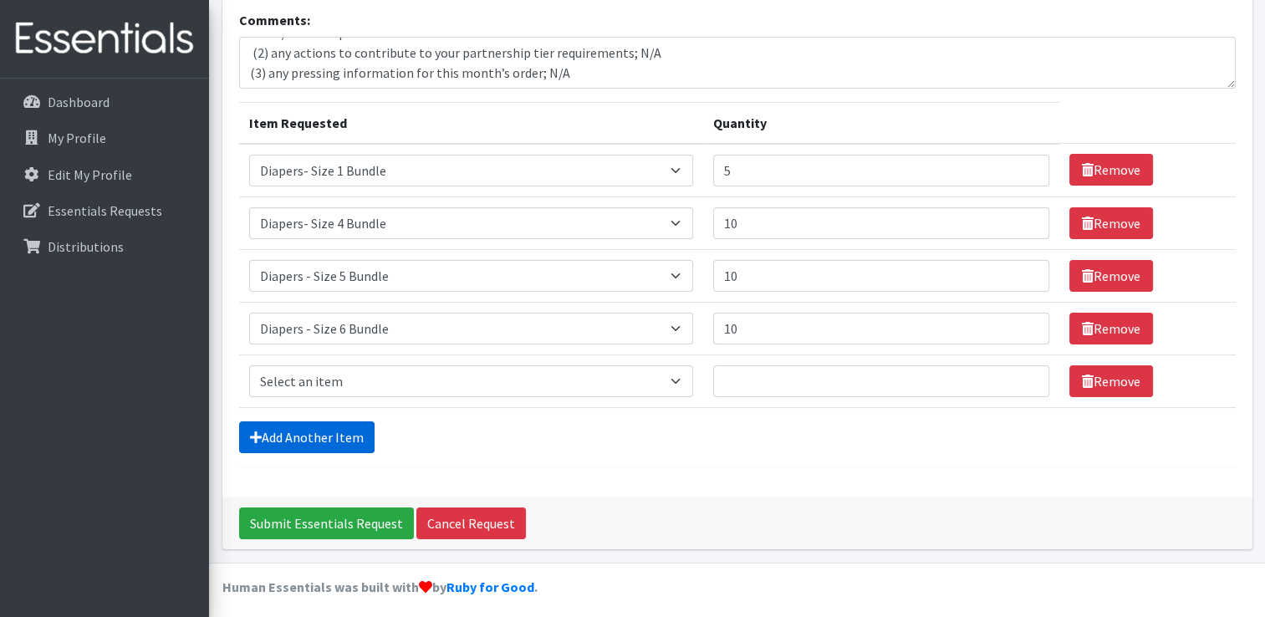
scroll to position [120, 0]
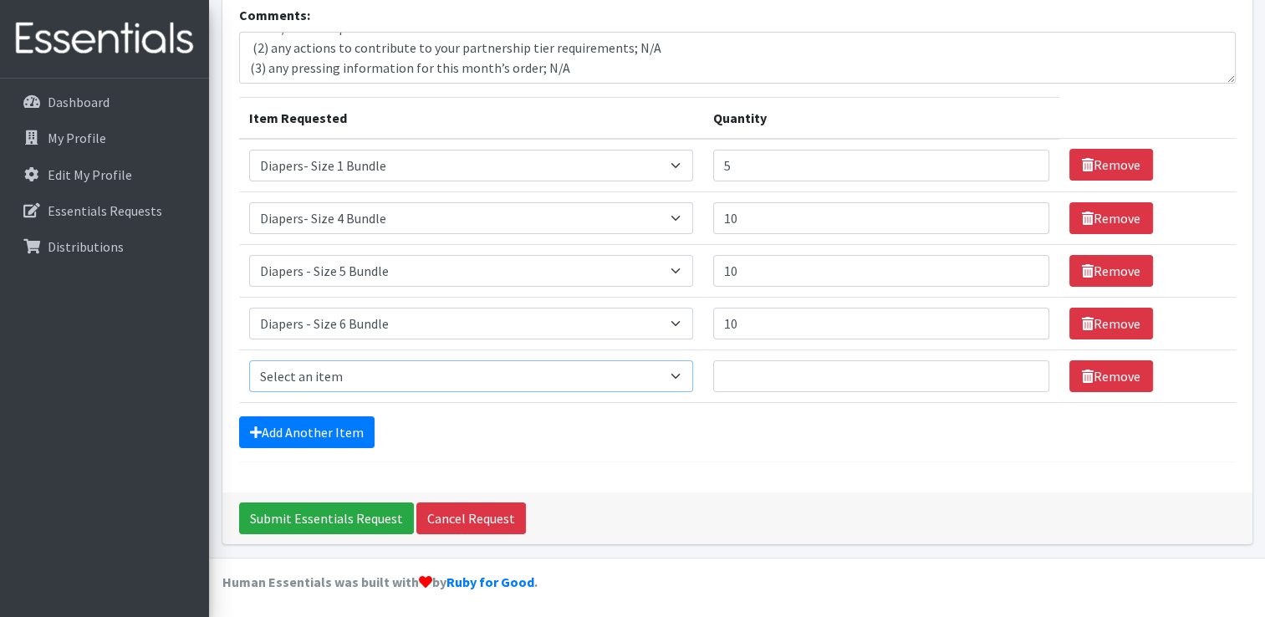
click at [690, 381] on select "Select an item Diaper - 2T/3T Bundle Diapers - 3T/4T Bundle Diapers - 4T/5T Bun…" at bounding box center [471, 376] width 444 height 32
click at [249, 360] on select "Select an item Diaper - 2T/3T Bundle Diapers - 3T/4T Bundle Diapers - 4T/5T Bun…" at bounding box center [471, 376] width 444 height 32
click at [692, 376] on select "Select an item Diaper - 2T/3T Bundle Diapers - 3T/4T Bundle Diapers - 4T/5T Bun…" at bounding box center [471, 376] width 444 height 32
select select "14881"
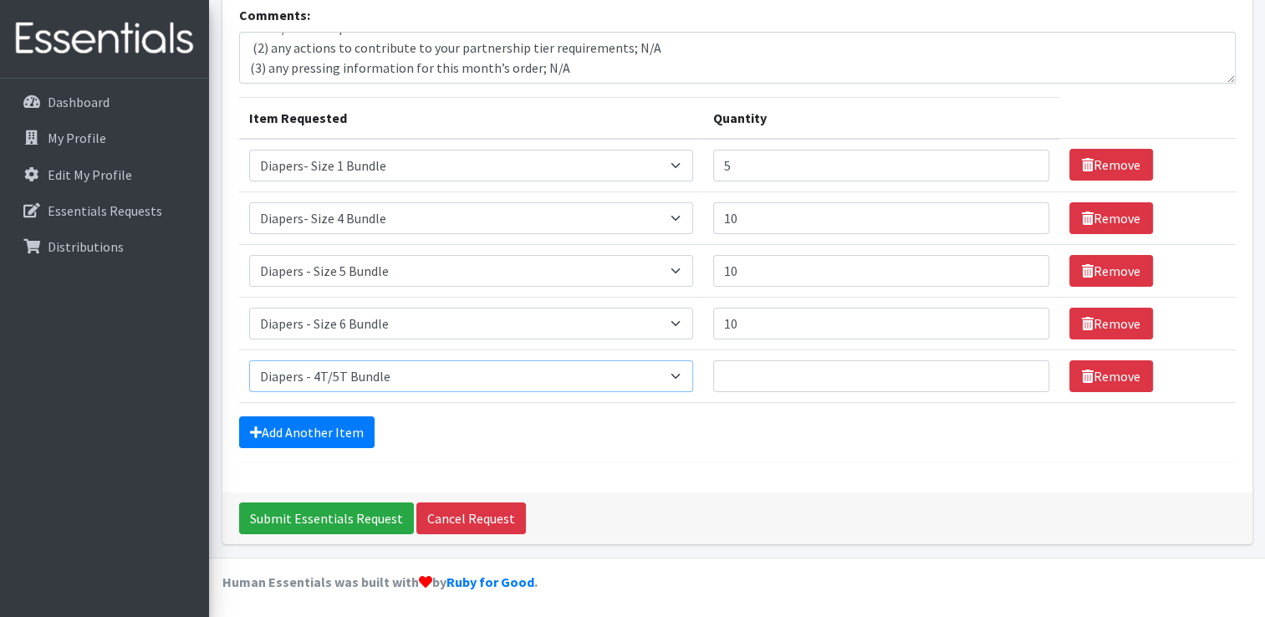
click at [249, 360] on select "Select an item Diaper - 2T/3T Bundle Diapers - 3T/4T Bundle Diapers - 4T/5T Bun…" at bounding box center [471, 376] width 444 height 32
click at [843, 373] on input "Quantity" at bounding box center [881, 376] width 336 height 32
type input "5"
click at [836, 462] on div "Comments: (1) Size NB/1: 2 Size 2: 2 Size 3: 2 Size 4: 16 Size 5: 3 Size 6: 8 2…" at bounding box center [737, 240] width 1030 height 504
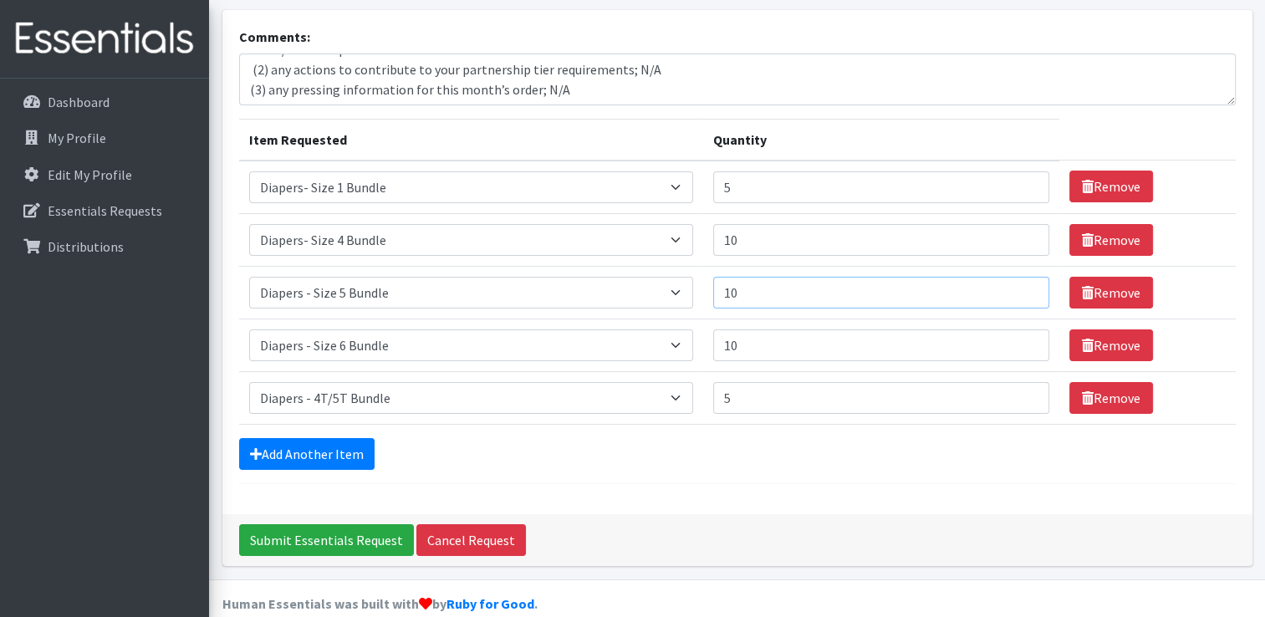
click at [743, 299] on input "10" at bounding box center [881, 293] width 336 height 32
click at [740, 295] on input "10" at bounding box center [881, 293] width 336 height 32
click at [749, 457] on div "Add Another Item" at bounding box center [737, 454] width 997 height 32
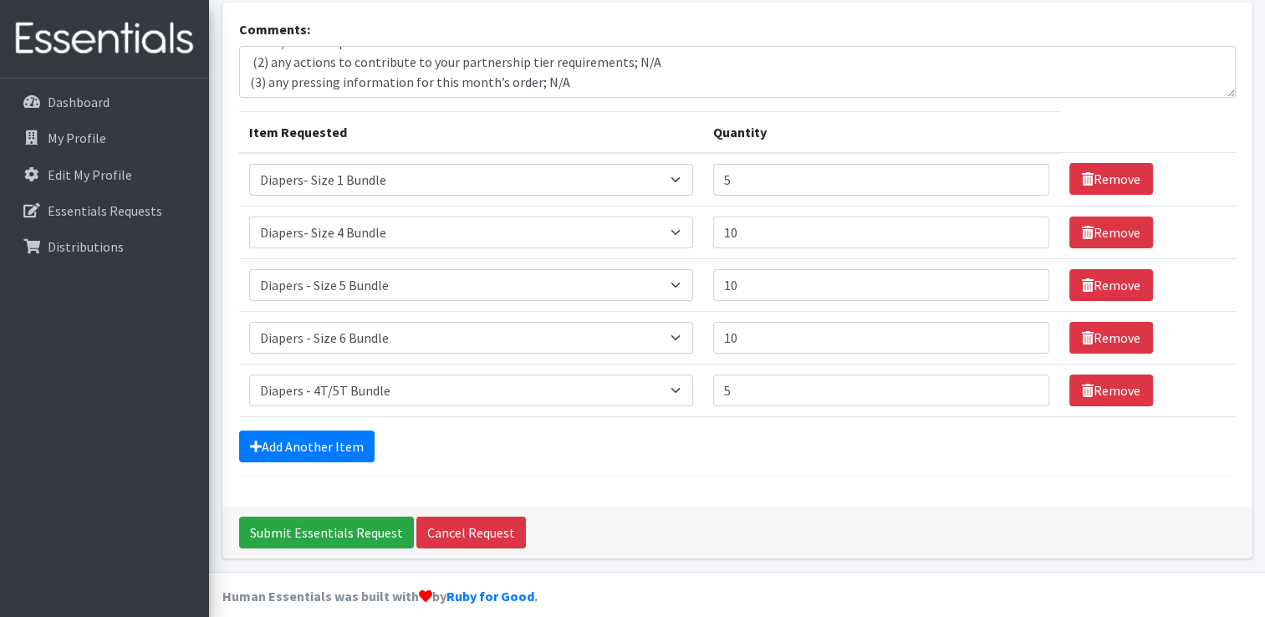
scroll to position [107, 0]
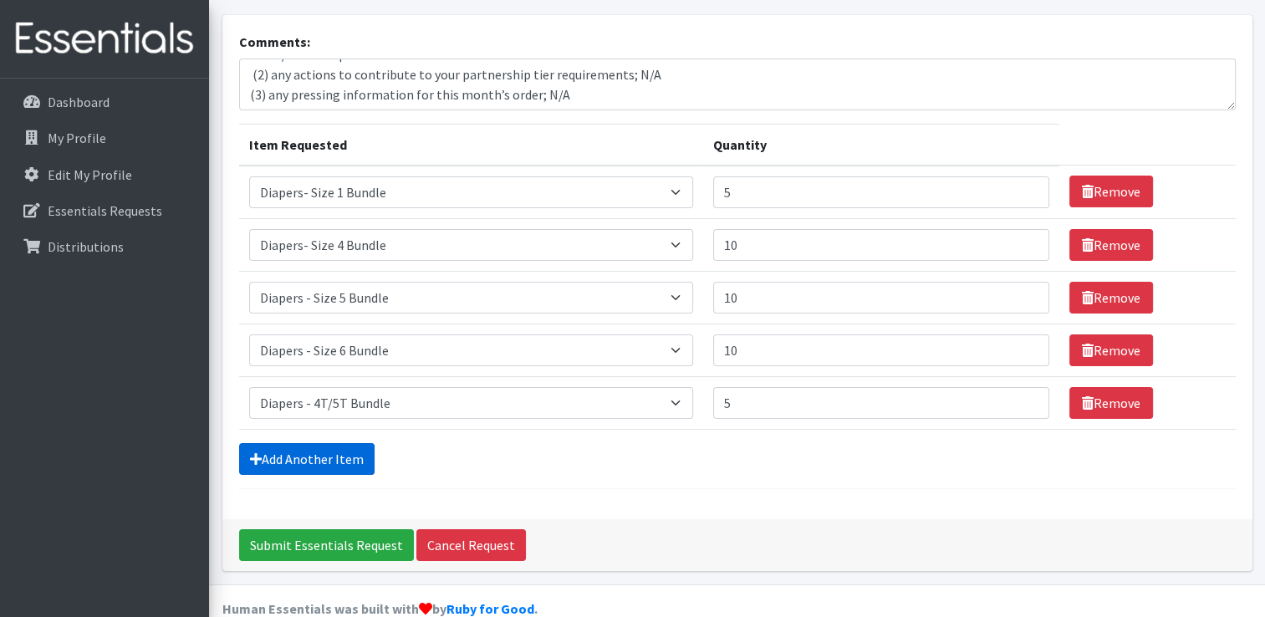
click at [324, 447] on link "Add Another Item" at bounding box center [306, 459] width 135 height 32
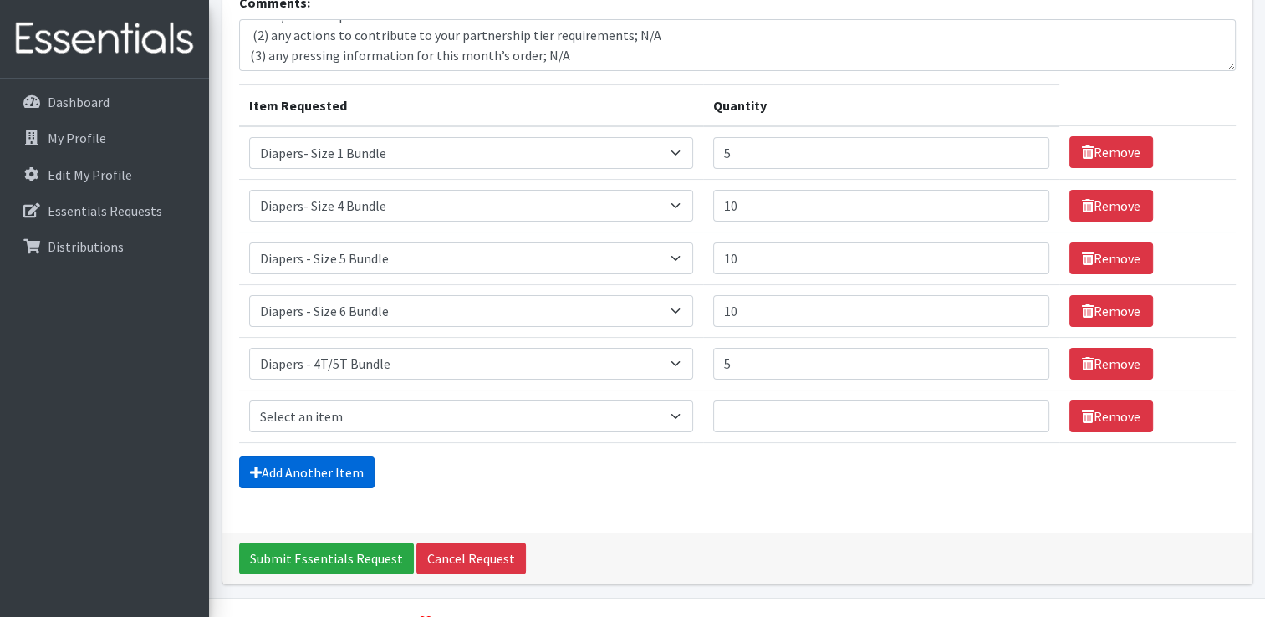
scroll to position [173, 0]
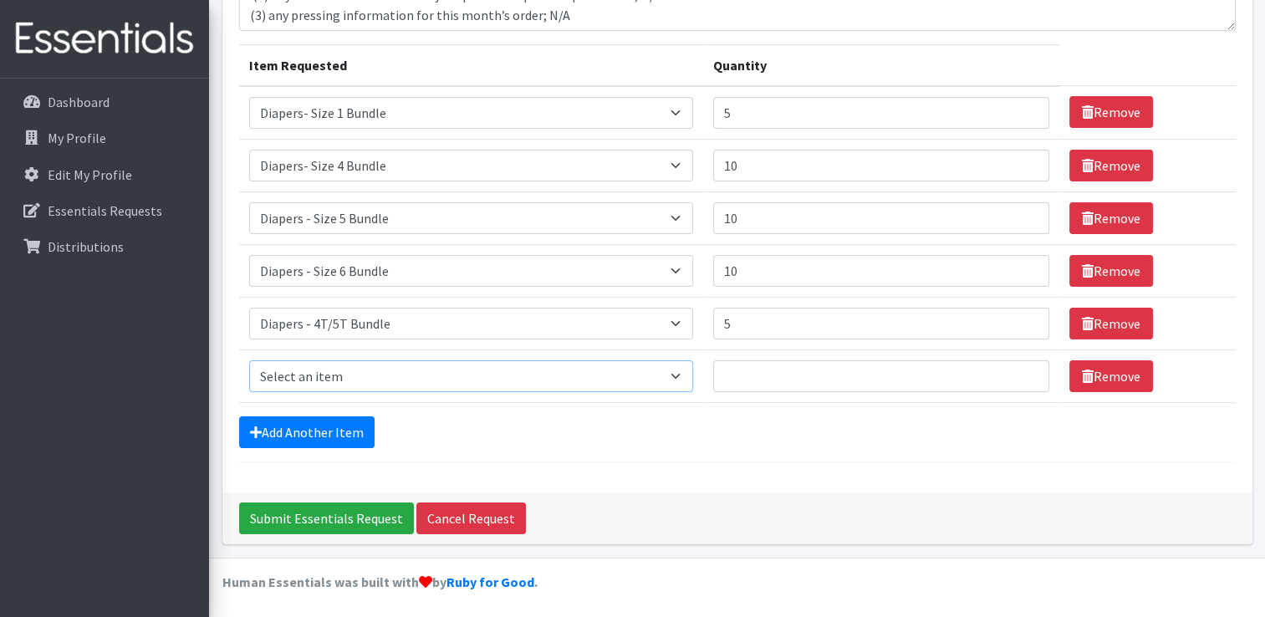
click at [666, 382] on select "Select an item Diaper - 2T/3T Bundle Diapers - 3T/4T Bundle Diapers - 4T/5T Bun…" at bounding box center [471, 376] width 444 height 32
select select "14889"
click at [249, 360] on select "Select an item Diaper - 2T/3T Bundle Diapers - 3T/4T Bundle Diapers - 4T/5T Bun…" at bounding box center [471, 376] width 444 height 32
click at [799, 363] on input "Quantity" at bounding box center [881, 376] width 336 height 32
click at [723, 393] on td "Quantity 40" at bounding box center [881, 376] width 356 height 53
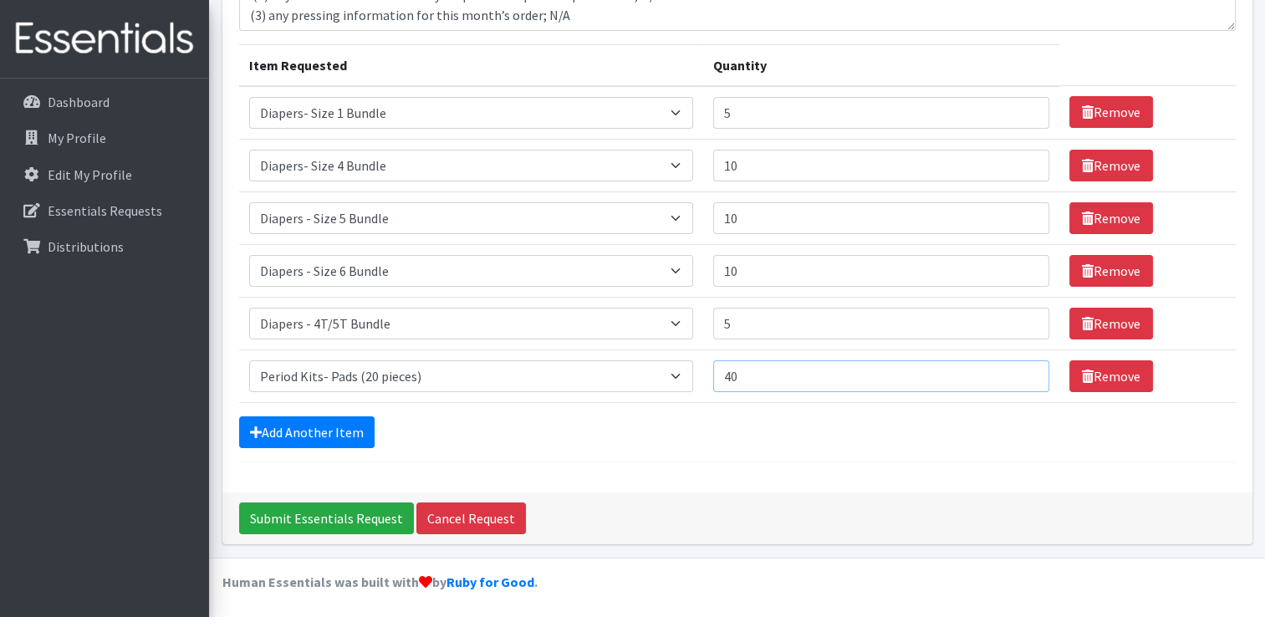
click at [783, 375] on input "40" at bounding box center [881, 376] width 336 height 32
type input "4"
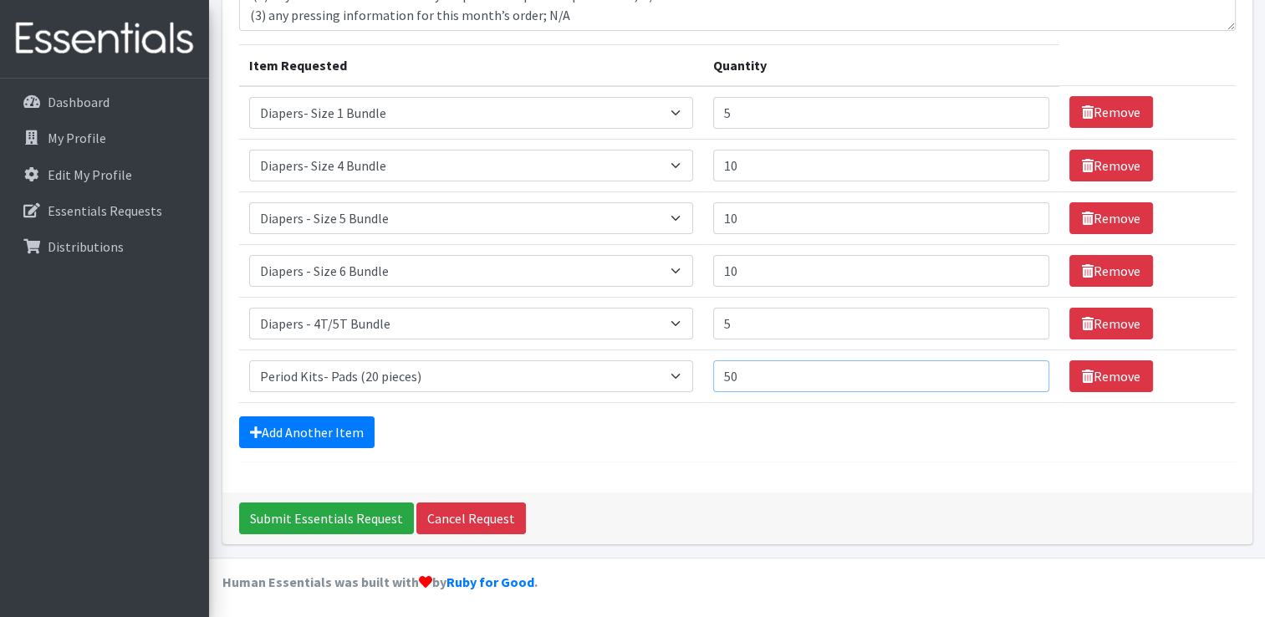
type input "50"
click at [382, 521] on input "Submit Essentials Request" at bounding box center [326, 519] width 175 height 32
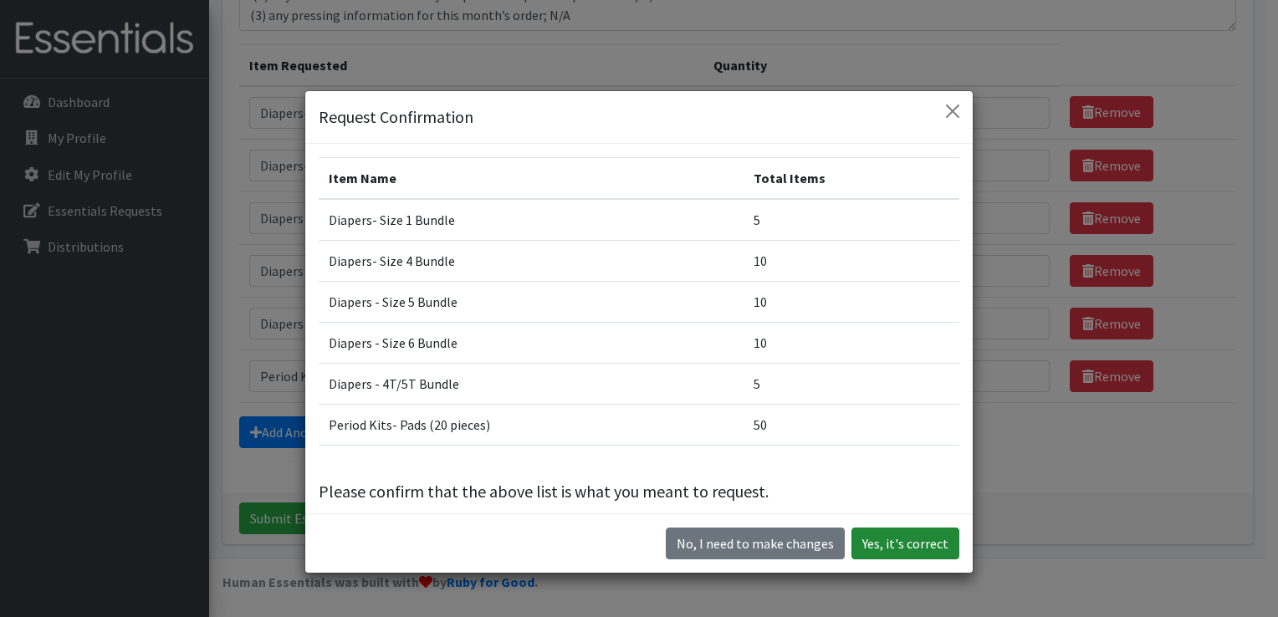
click at [883, 557] on button "Yes, it's correct" at bounding box center [905, 544] width 108 height 32
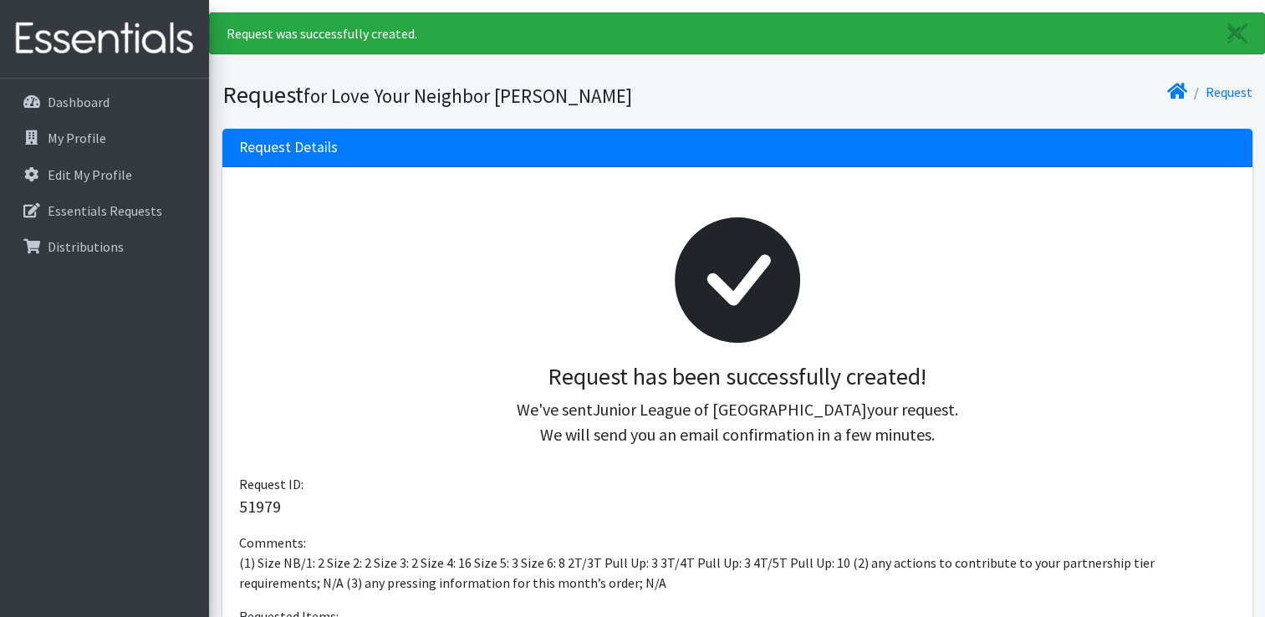
scroll to position [36, 0]
